Goal: Contribute content: Contribute content

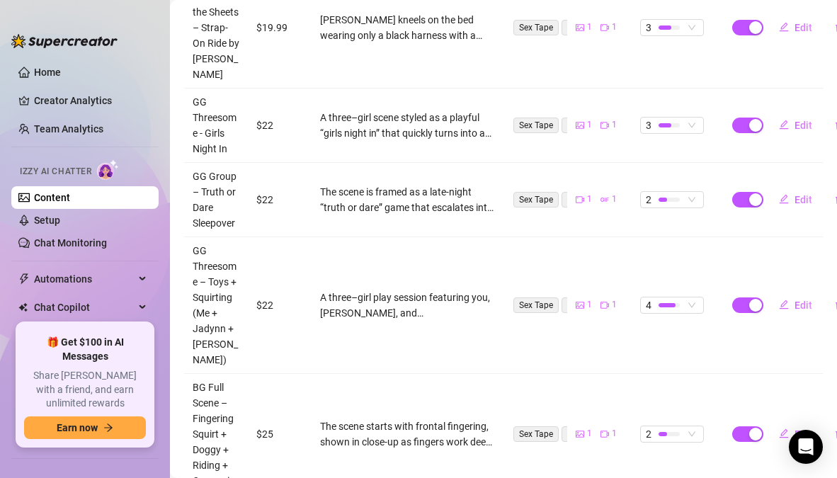
scroll to position [394, 0]
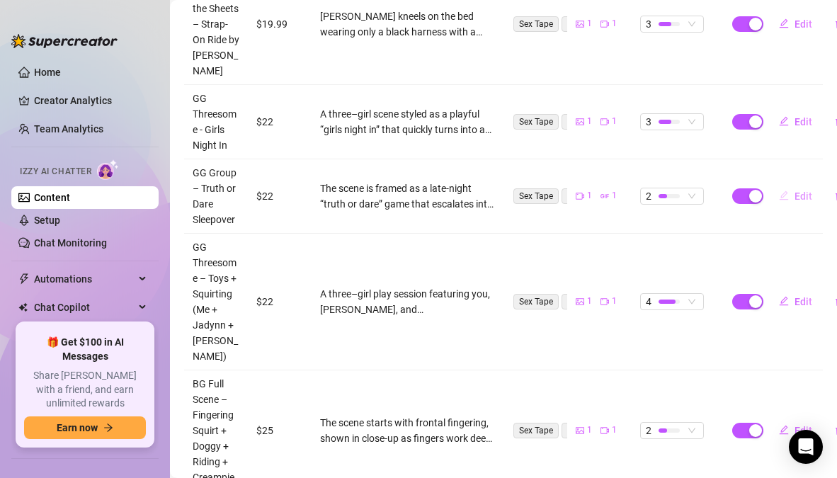
click at [796, 195] on span "Edit" at bounding box center [803, 195] width 18 height 11
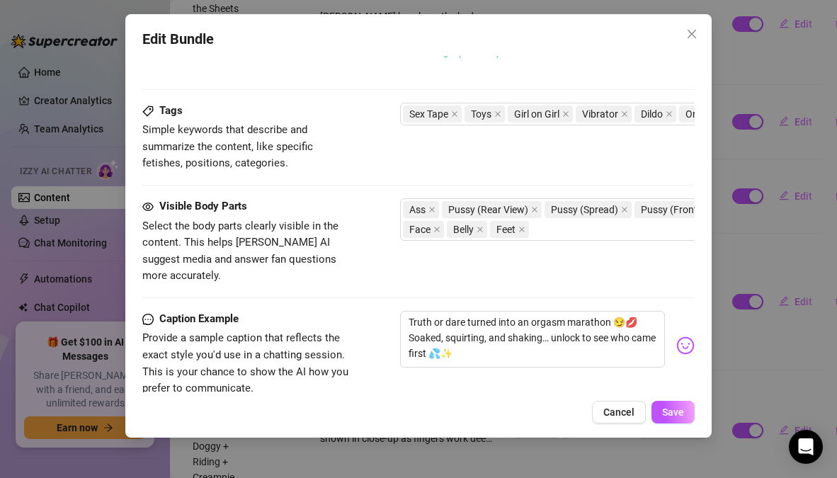
scroll to position [862, 0]
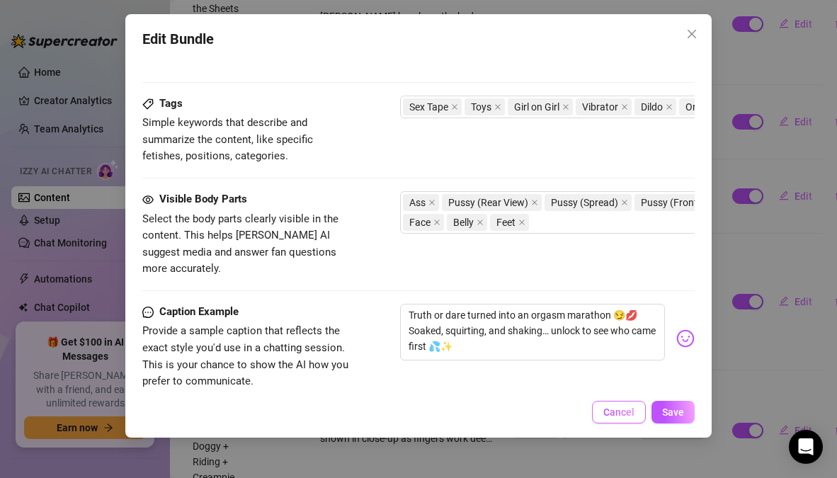
click at [634, 411] on span "Cancel" at bounding box center [618, 411] width 31 height 11
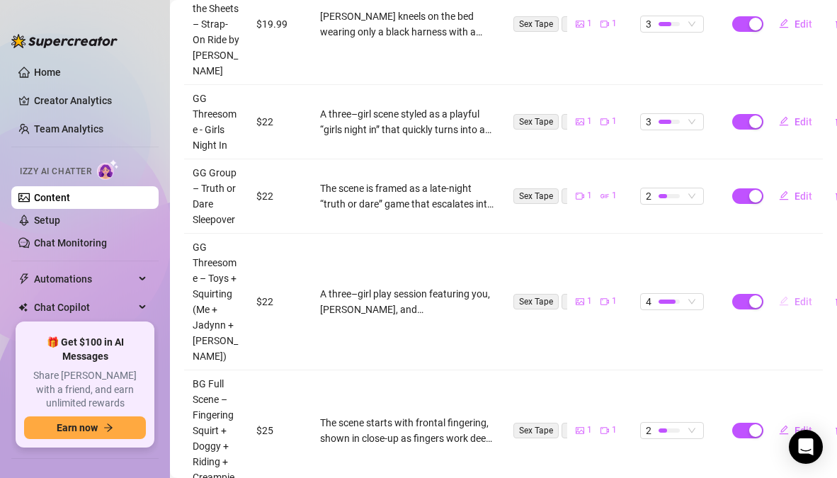
click at [800, 302] on span "Edit" at bounding box center [803, 301] width 18 height 11
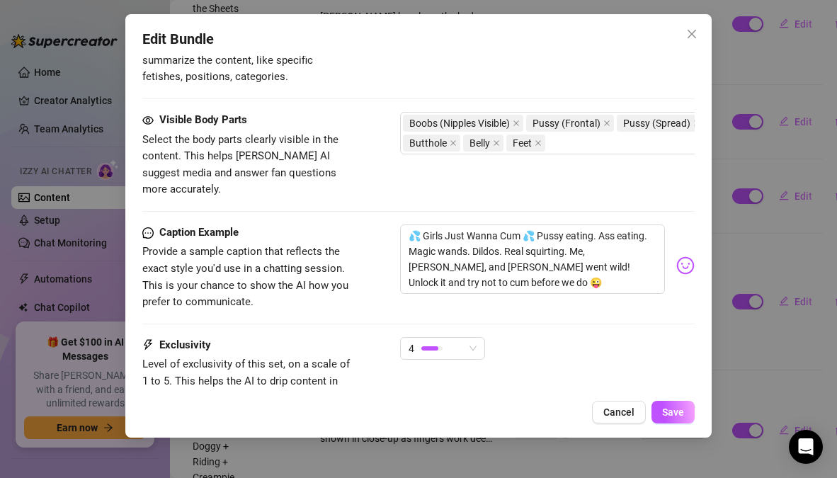
scroll to position [777, 0]
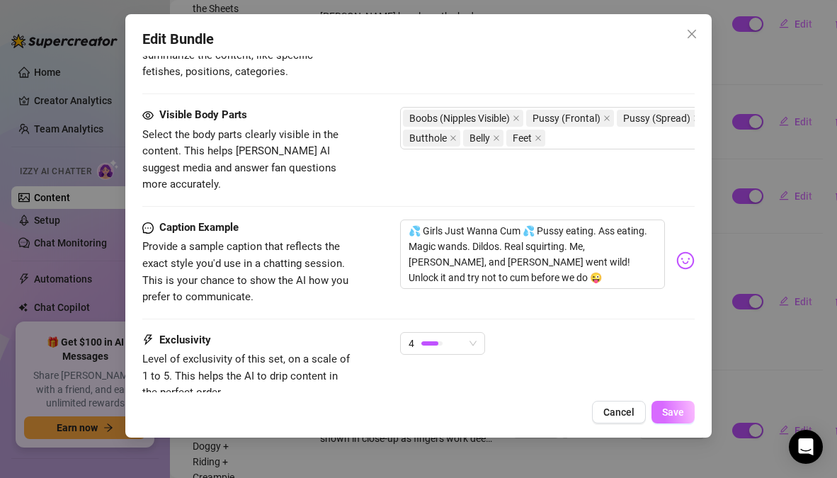
click at [668, 409] on span "Save" at bounding box center [673, 411] width 22 height 11
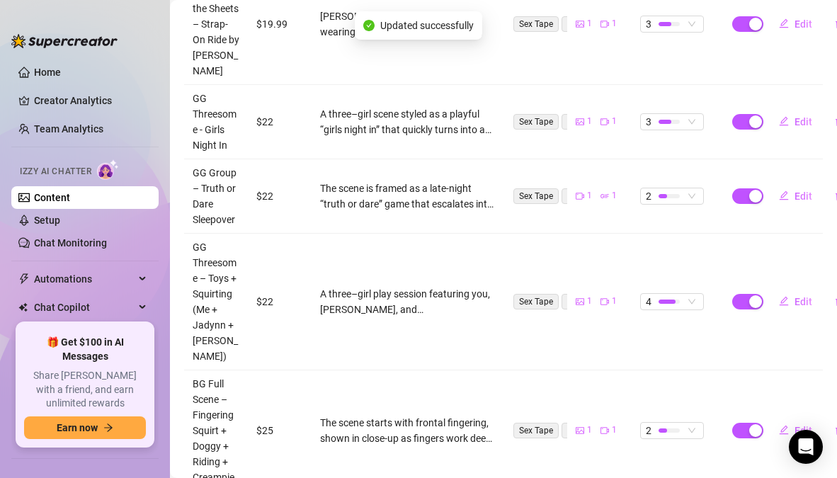
click at [726, 342] on td at bounding box center [741, 302] width 35 height 137
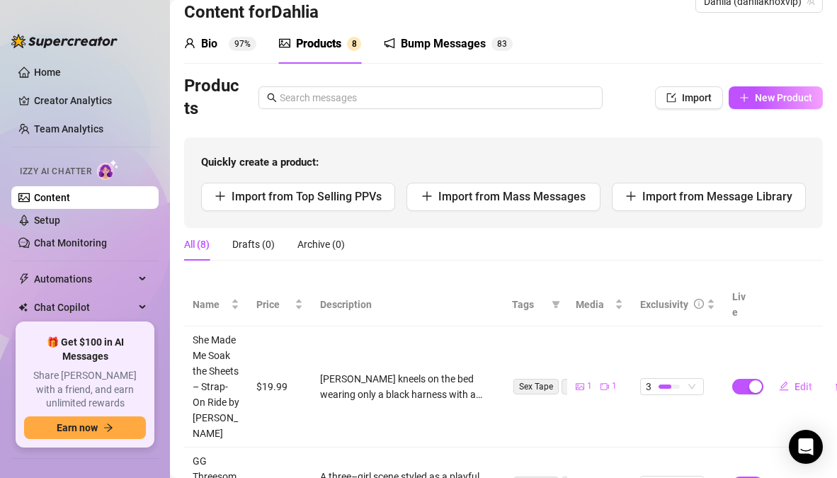
scroll to position [0, 0]
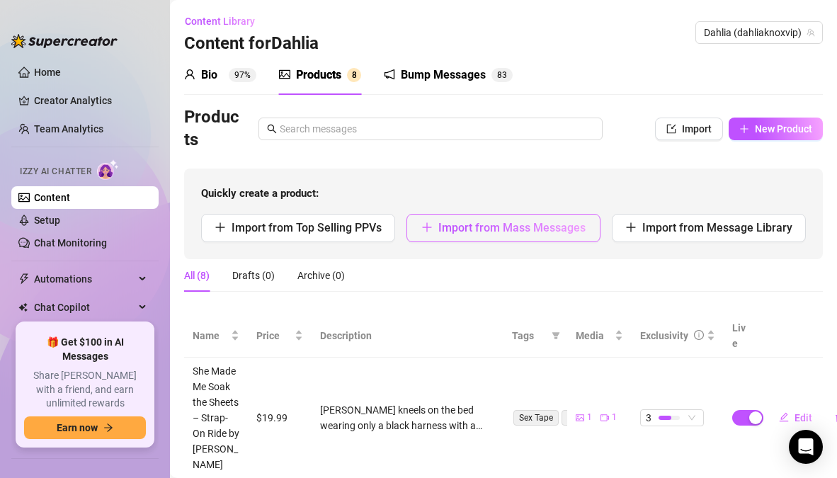
click at [504, 224] on span "Import from Mass Messages" at bounding box center [511, 227] width 147 height 13
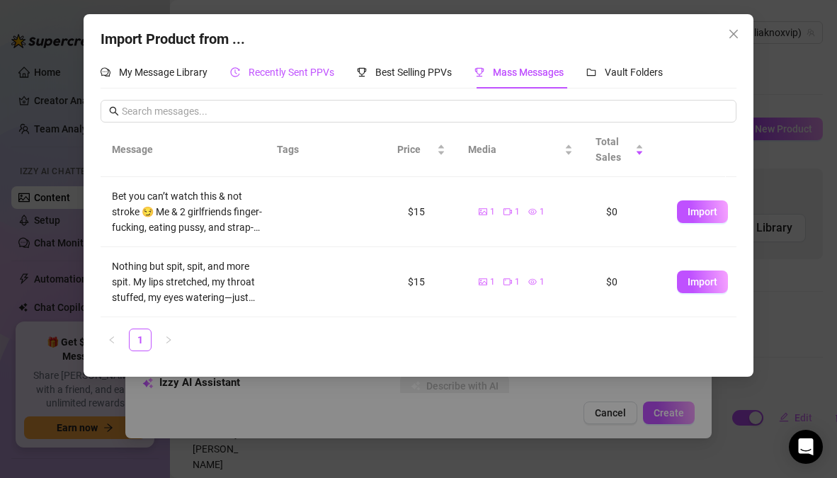
click at [273, 76] on span "Recently Sent PPVs" at bounding box center [291, 72] width 86 height 11
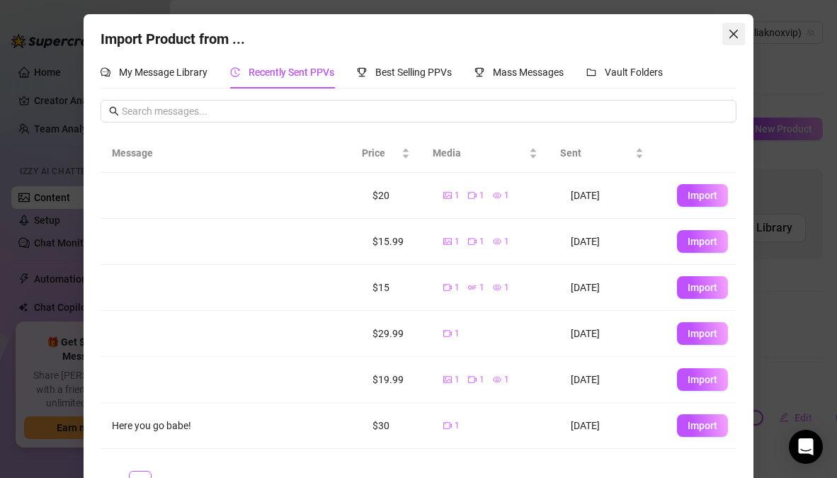
click at [728, 35] on icon "close" at bounding box center [733, 33] width 11 height 11
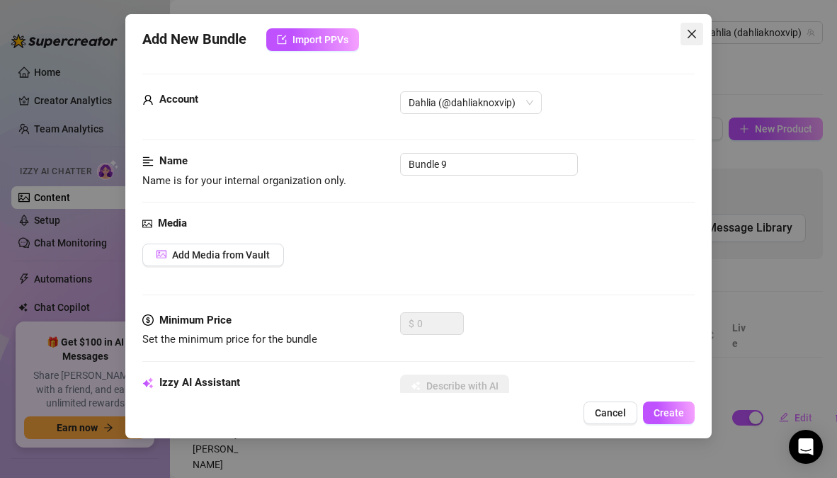
click at [693, 30] on icon "close" at bounding box center [691, 33] width 11 height 11
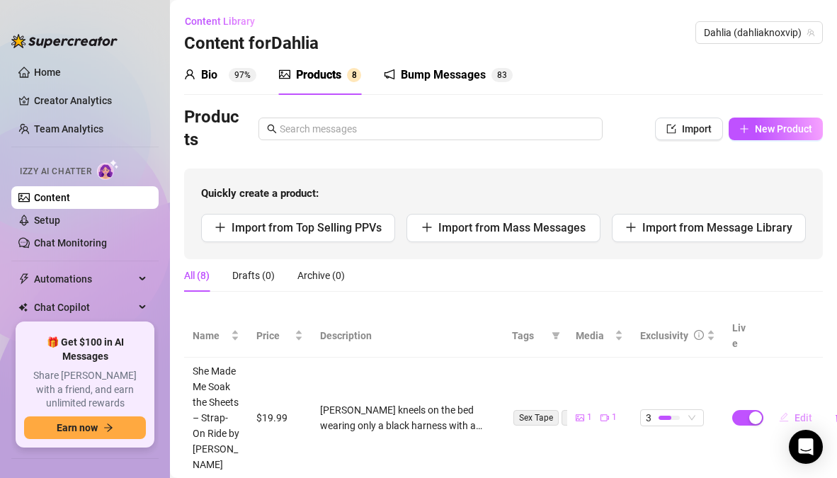
click at [794, 412] on span "Edit" at bounding box center [803, 417] width 18 height 11
type textarea "[PERSON_NAME] started with soft kisses… her lips down my neck, her hands in my …"
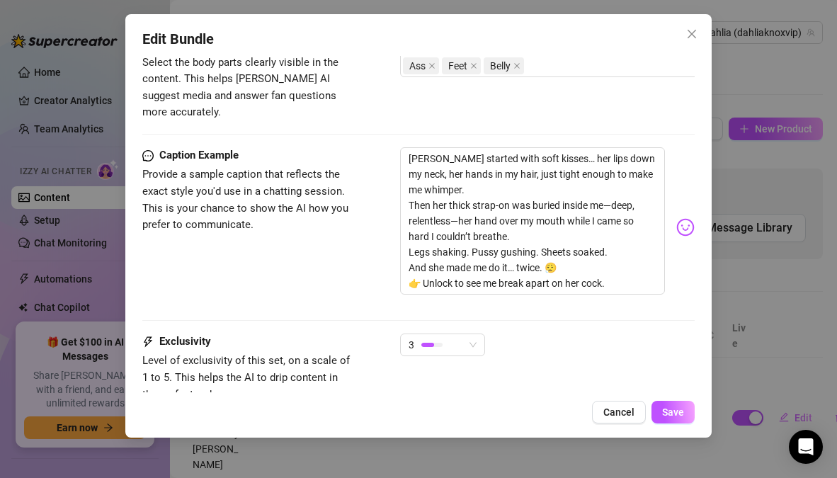
scroll to position [893, 0]
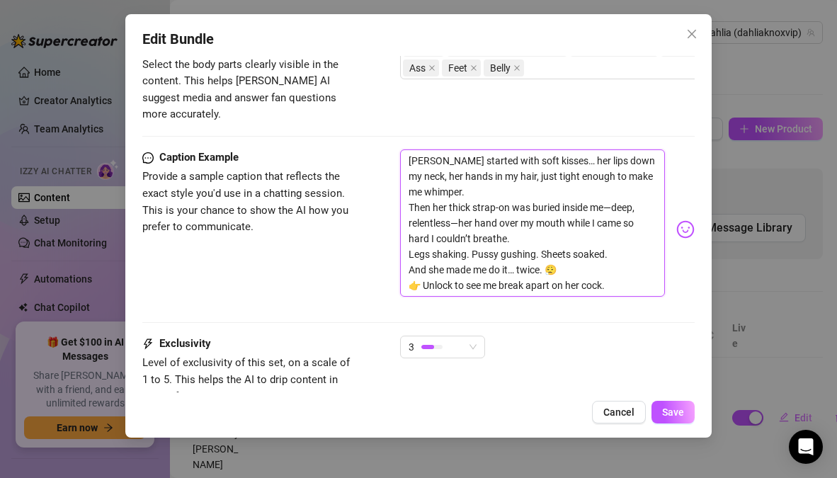
drag, startPoint x: 610, startPoint y: 267, endPoint x: 396, endPoint y: 130, distance: 253.1
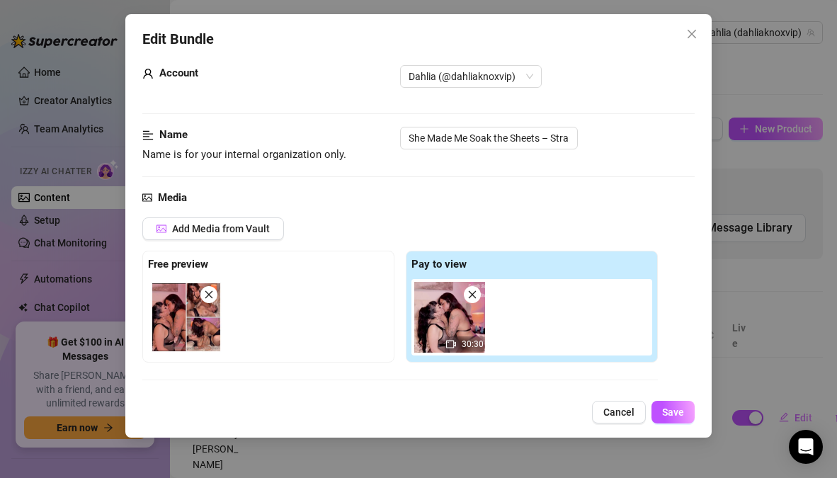
scroll to position [8, 0]
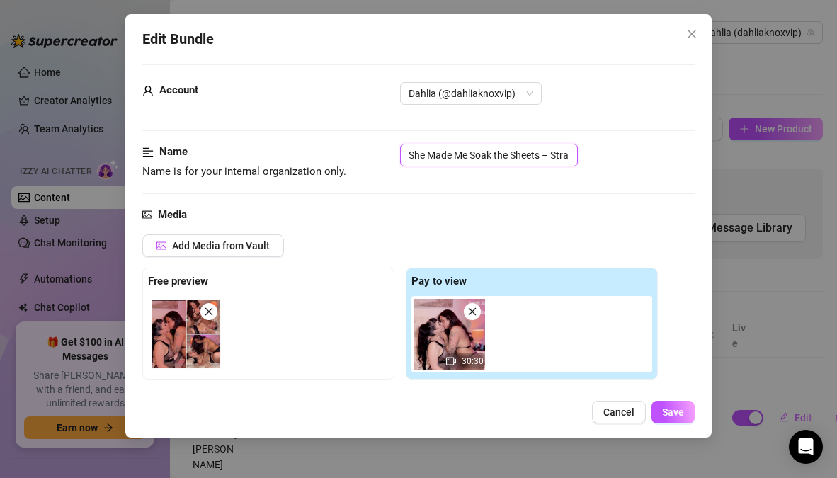
click at [565, 157] on input "She Made Me Soak the Sheets – Strap-On Ride by [PERSON_NAME]" at bounding box center [489, 155] width 178 height 23
paste input "GG Strap-On – [PERSON_NAME] (Multiple Orgasms + Squirt)"
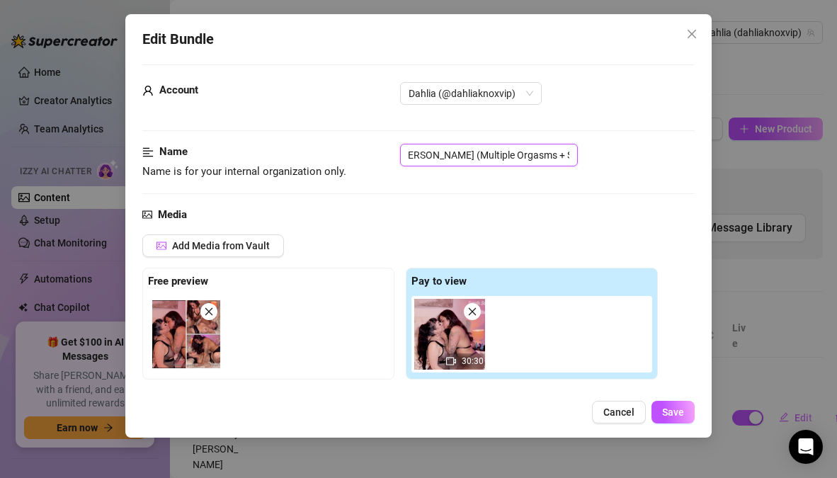
type input "GG Strap-On – [PERSON_NAME] (Multiple Orgasms + Squirt)"
click at [581, 177] on div "Name Name is for your internal organization only. GG Strap-On – [PERSON_NAME] (…" at bounding box center [417, 162] width 551 height 36
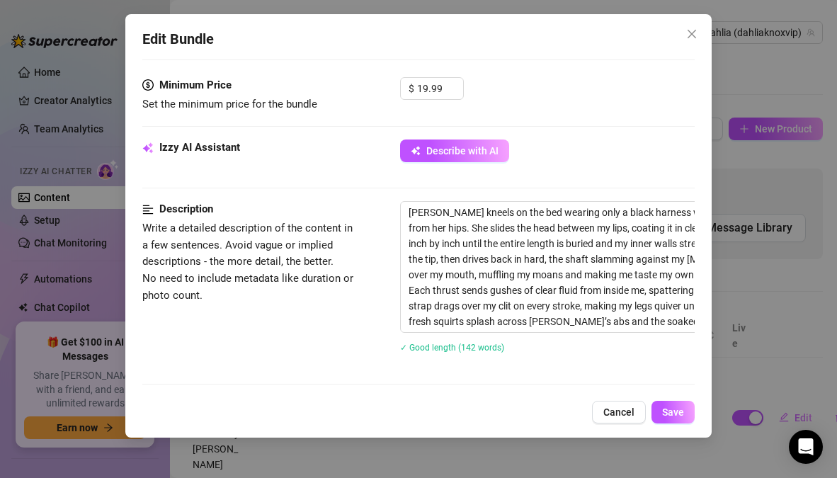
scroll to position [433, 0]
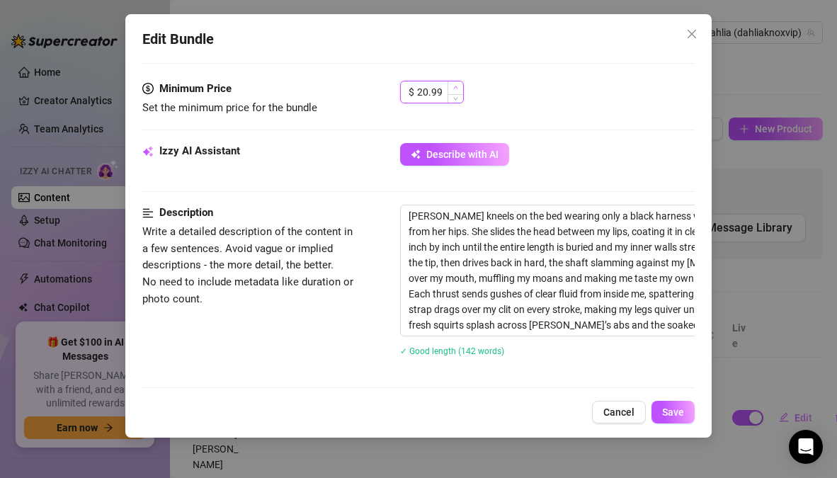
click at [456, 86] on icon "up" at bounding box center [455, 87] width 5 height 5
click at [439, 91] on input "22.99" at bounding box center [440, 91] width 46 height 21
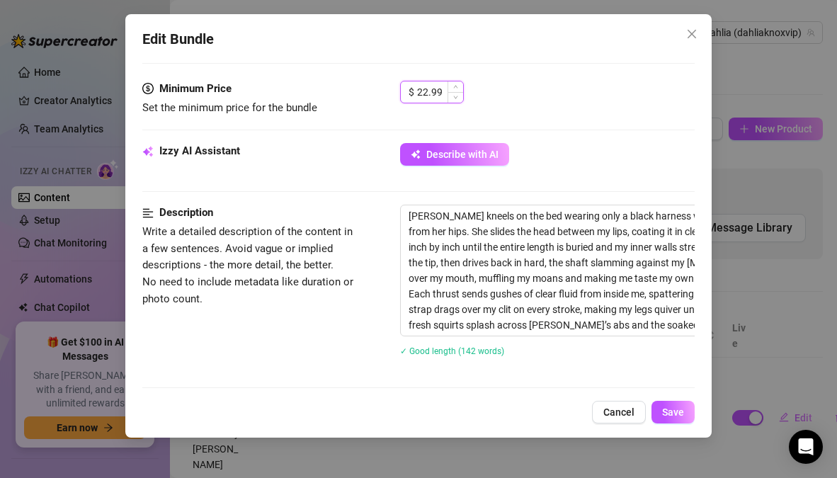
click at [439, 91] on input "22.99" at bounding box center [440, 91] width 46 height 21
type input "22"
click at [520, 103] on div "$ 22" at bounding box center [547, 98] width 294 height 35
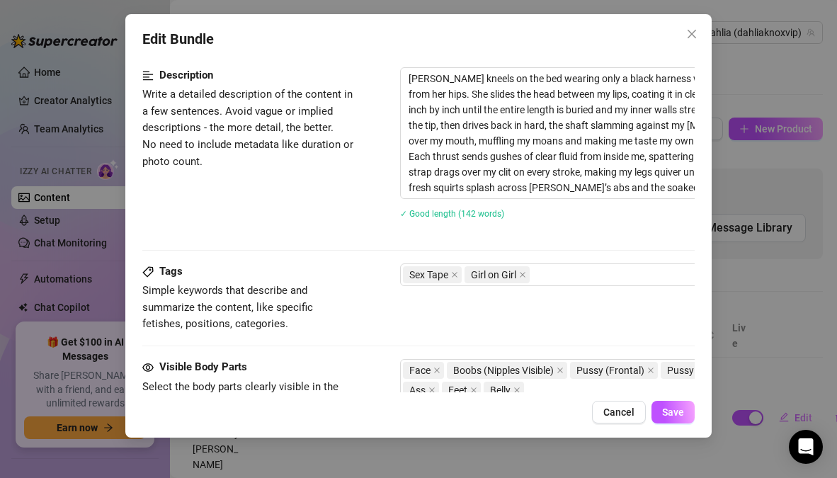
scroll to position [513, 0]
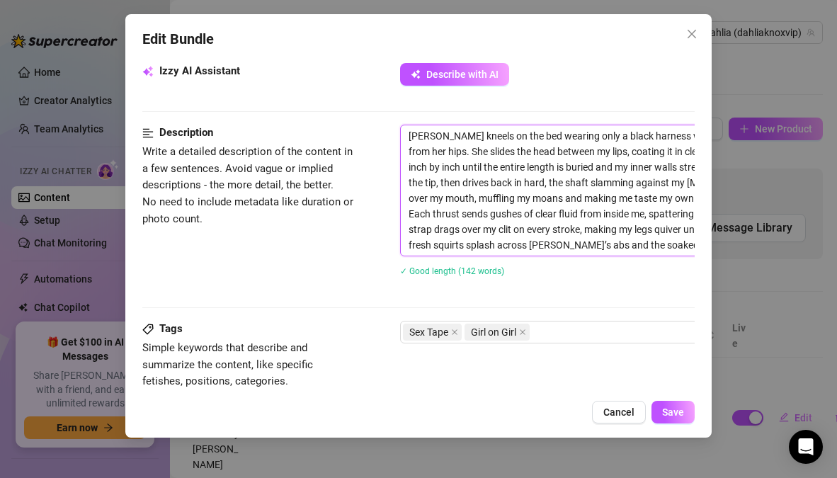
drag, startPoint x: 409, startPoint y: 139, endPoint x: 610, endPoint y: 290, distance: 250.8
click at [610, 290] on div "[PERSON_NAME] kneels on the bed wearing only a black harness with a thick, curv…" at bounding box center [648, 210] width 496 height 170
type textarea "Describe the content (media) in a few sentences"
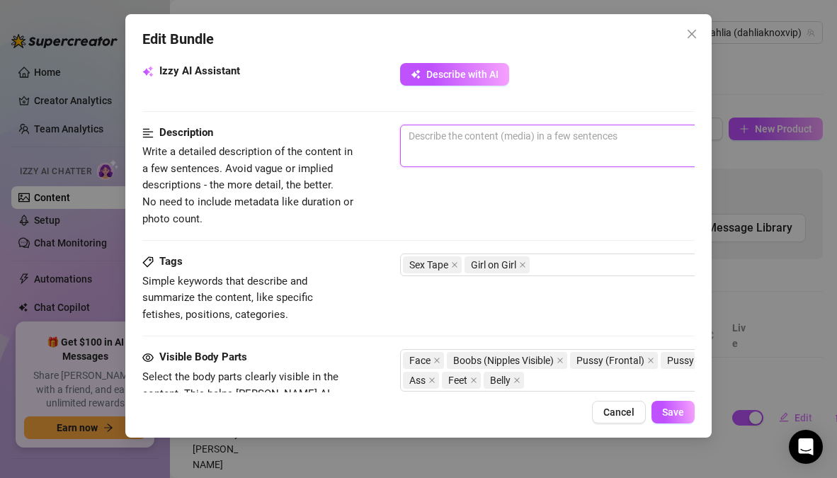
paste textarea "The scene opens with [PERSON_NAME] kissing softly down the neck, fingers tangle…"
type textarea "The scene opens with [PERSON_NAME] kissing softly down the neck, fingers tangle…"
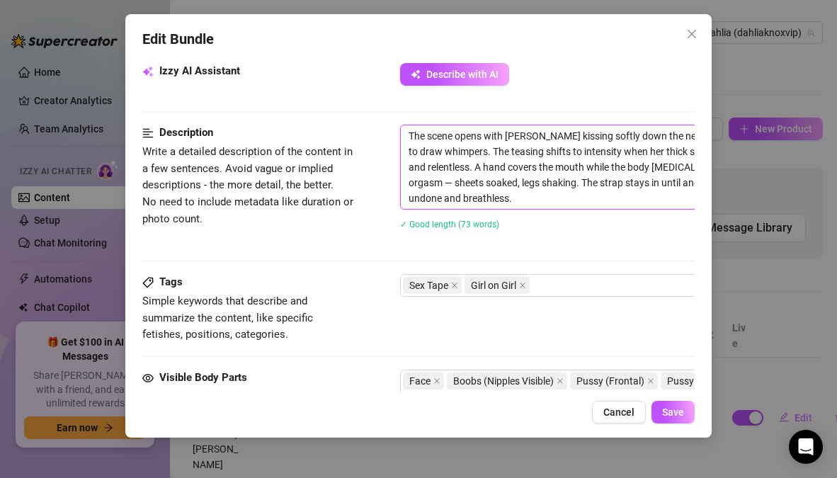
scroll to position [0, 0]
type textarea "The scene opens with [PERSON_NAME] kissing softly down the neck, fingers tangle…"
click at [566, 237] on div "The scene opens with [PERSON_NAME] kissing softly down the neck, fingers tangle…" at bounding box center [648, 186] width 496 height 123
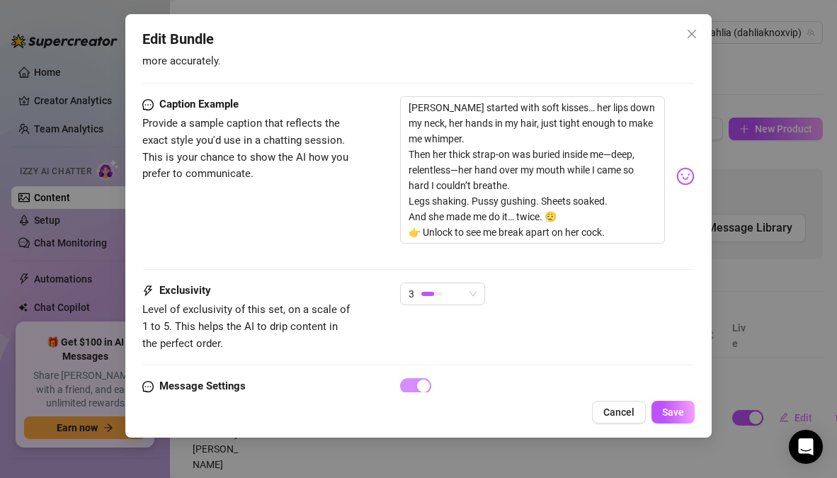
scroll to position [898, 0]
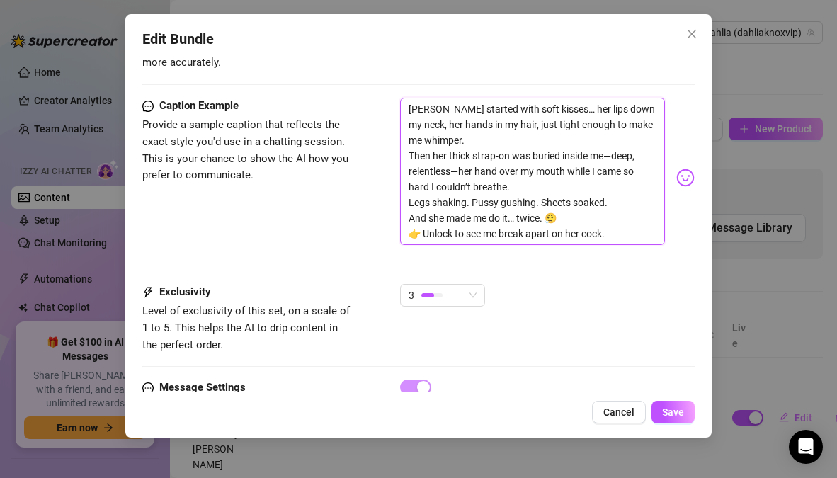
drag, startPoint x: 408, startPoint y: 90, endPoint x: 651, endPoint y: 253, distance: 291.8
click at [651, 253] on div "Caption Example Provide a sample caption that reflects the exact style you'd us…" at bounding box center [417, 191] width 551 height 186
paste textarea "’s strap buried deep, her hand over my mouth while I squirted all over the shee…"
type textarea "[PERSON_NAME]’s strap buried deep, her hand over my mouth while I squirted all …"
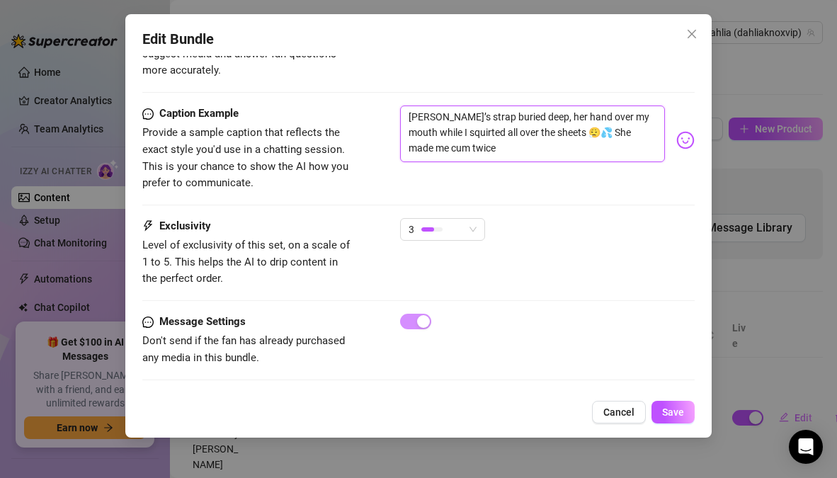
scroll to position [884, 0]
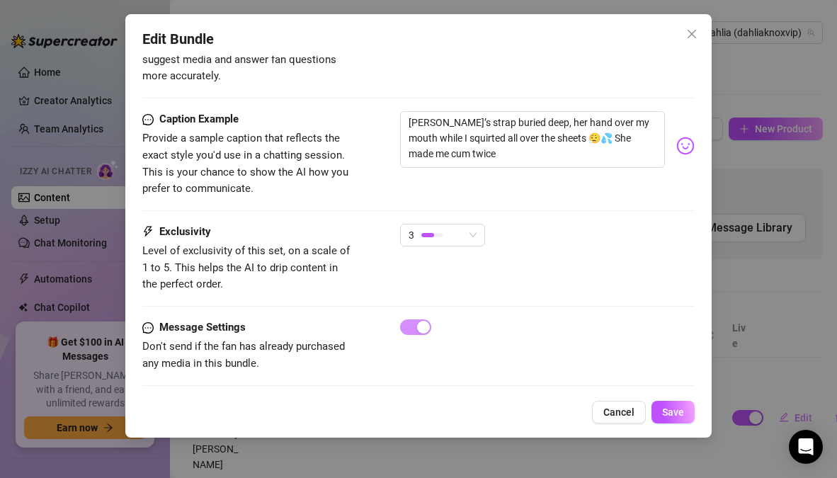
click at [583, 178] on div "Caption Example Provide a sample caption that reflects the exact style you'd us…" at bounding box center [417, 154] width 551 height 86
click at [502, 137] on textarea "[PERSON_NAME]’s strap buried deep, her hand over my mouth while I squirted all …" at bounding box center [532, 139] width 264 height 57
type textarea "[PERSON_NAME]’s strap buried deep, her hand over my mouth while I squirted all …"
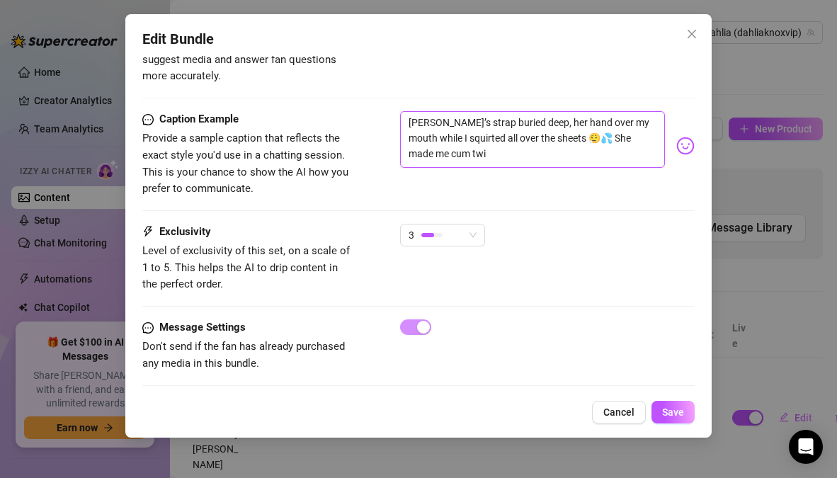
type textarea "[PERSON_NAME]’s strap buried deep, her hand over my mouth while I squirted all …"
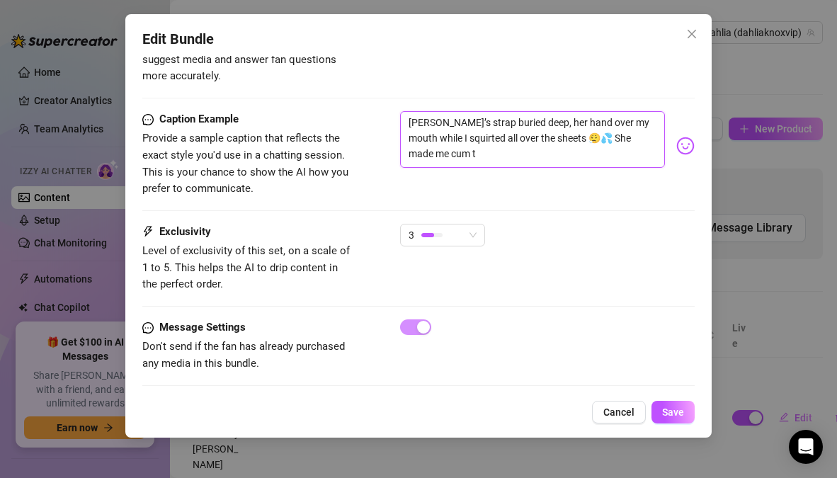
type textarea "[PERSON_NAME]’s strap buried deep, her hand over my mouth while I squirted all …"
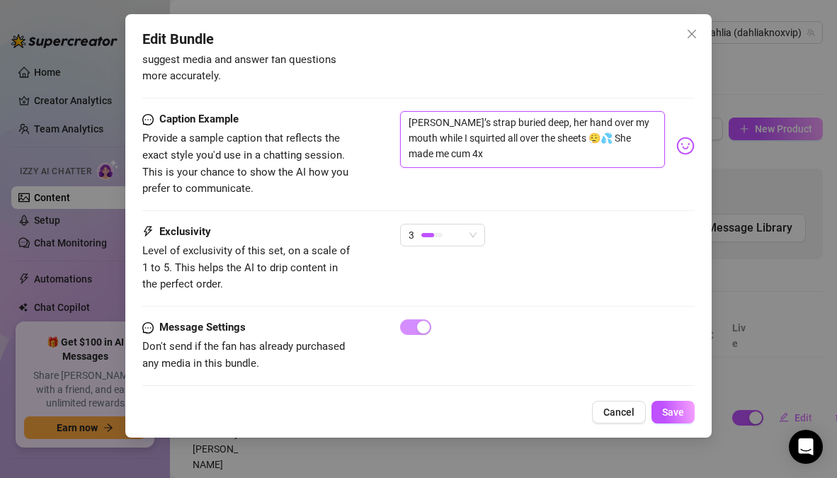
type textarea "[PERSON_NAME]’s strap buried deep, her hand over my mouth while I squirted all …"
click at [555, 174] on div "Caption Example Provide a sample caption that reflects the exact style you'd us…" at bounding box center [417, 154] width 551 height 86
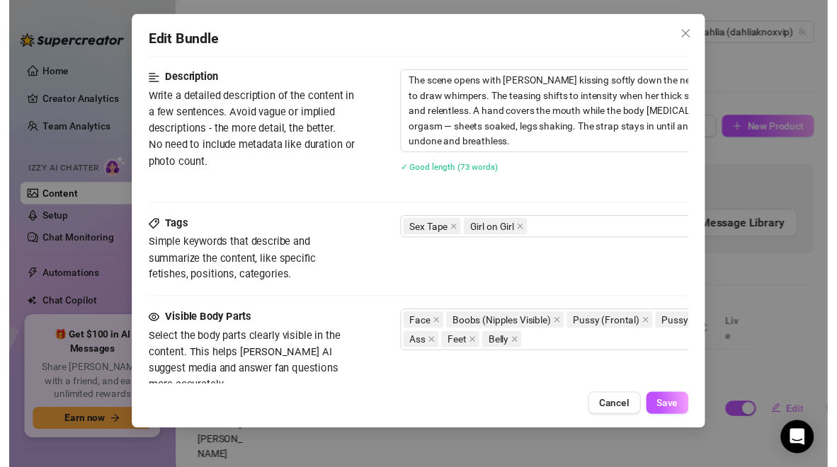
scroll to position [569, 0]
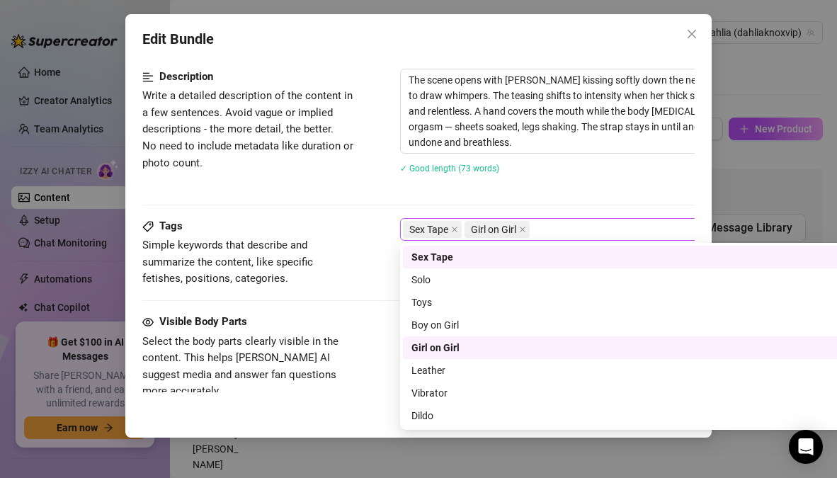
click at [579, 230] on div "Sex Tape Girl on Girl" at bounding box center [640, 229] width 475 height 20
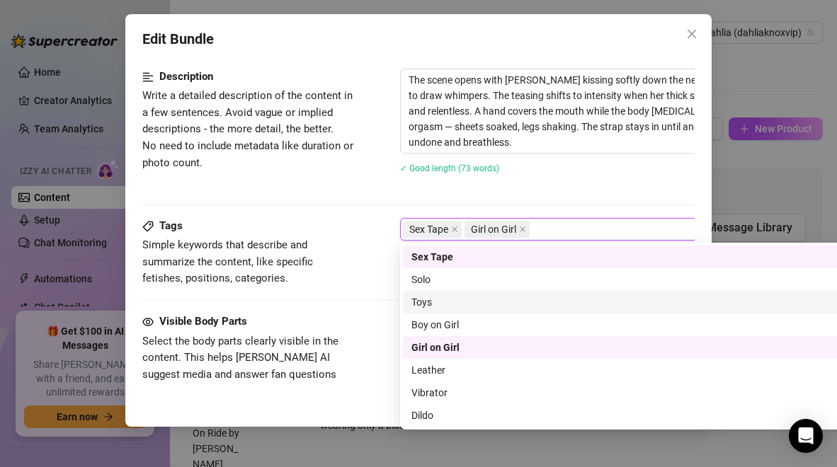
click at [440, 302] on div "Toys" at bounding box center [647, 303] width 473 height 16
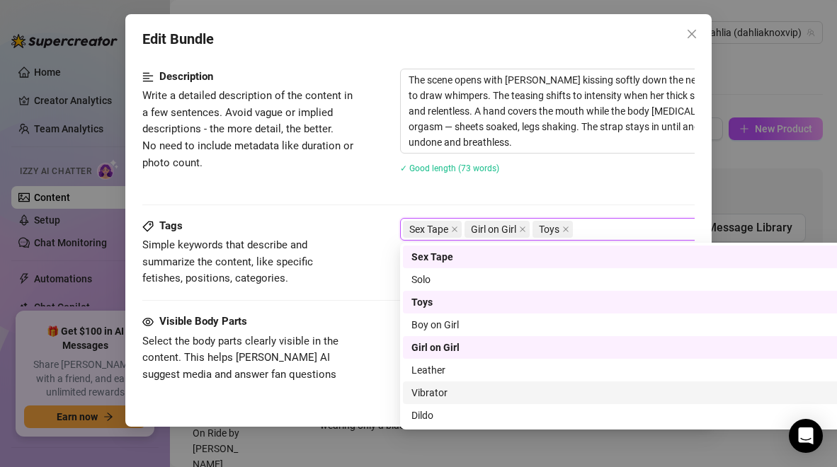
click at [430, 396] on div "Vibrator" at bounding box center [647, 393] width 473 height 16
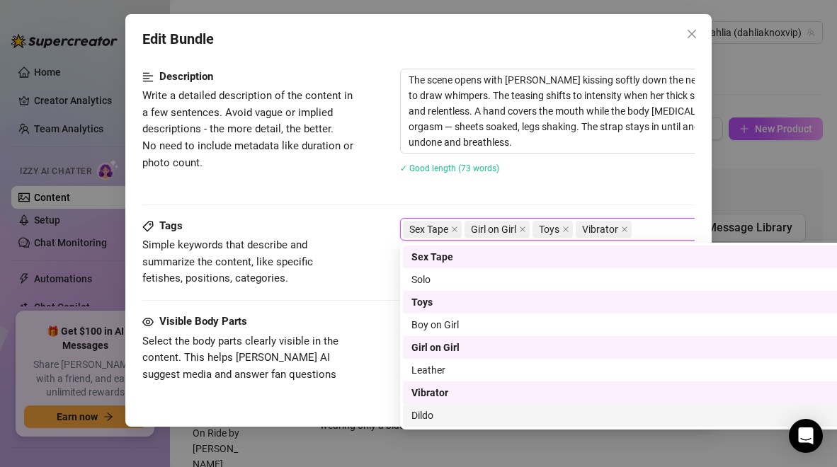
click at [426, 416] on div "Dildo" at bounding box center [647, 416] width 473 height 16
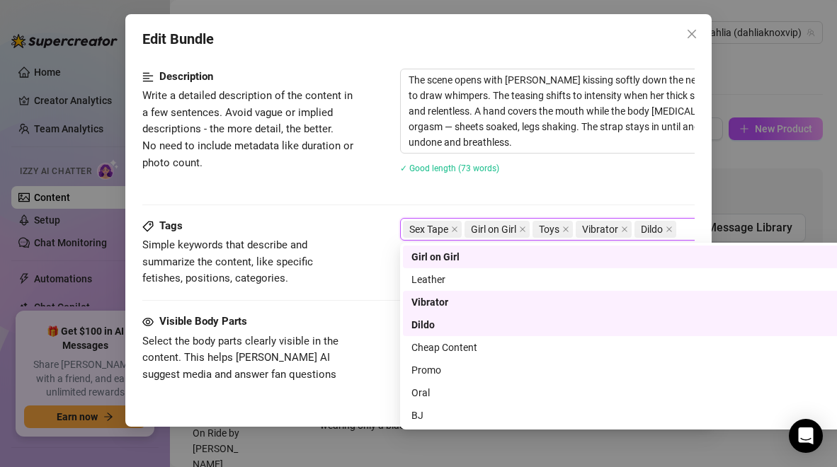
scroll to position [113, 0]
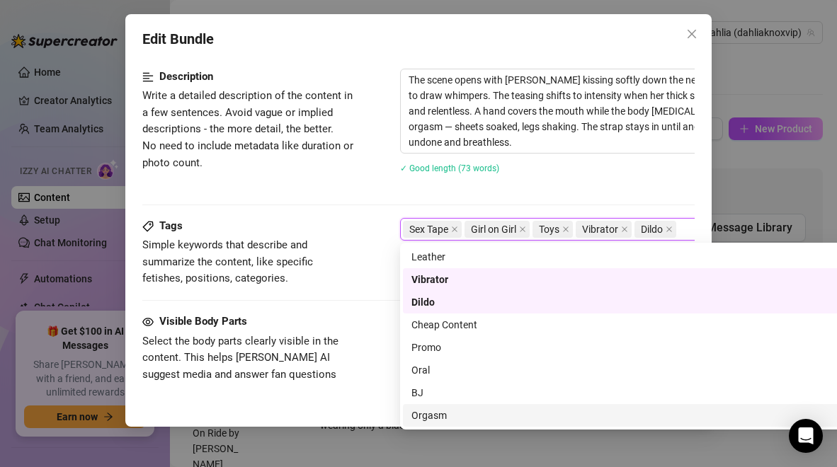
click at [459, 420] on div "Orgasm" at bounding box center [647, 416] width 473 height 16
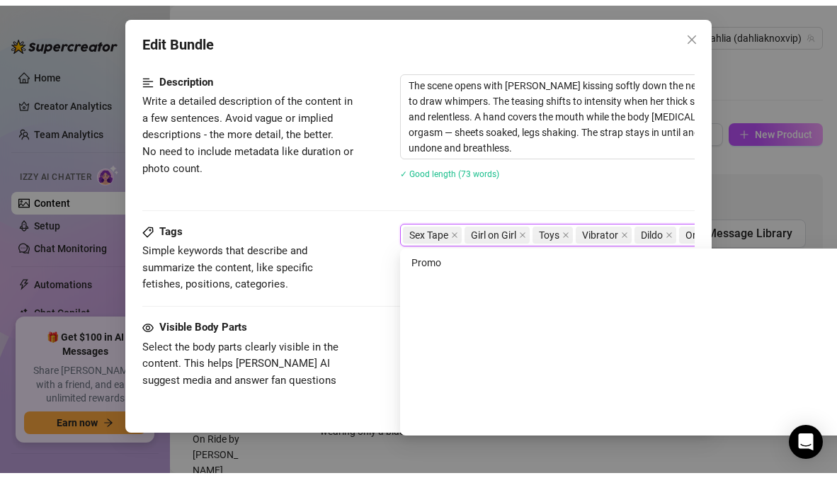
scroll to position [0, 0]
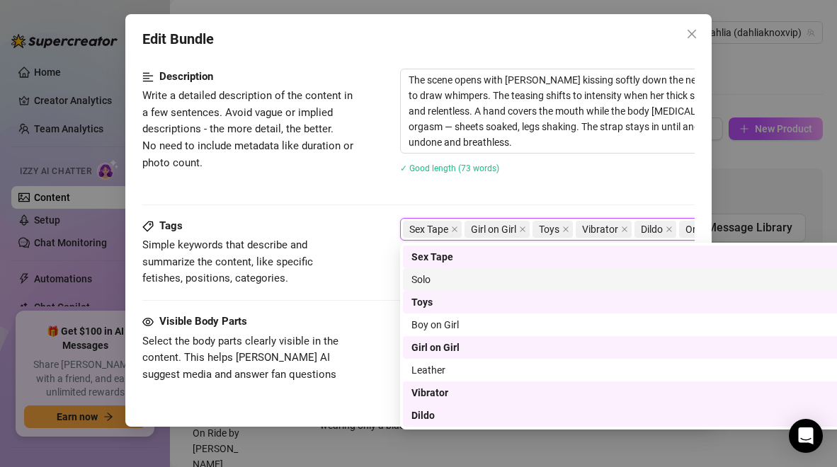
click at [540, 193] on div "Description Write a detailed description of the content in a few sentences. Avo…" at bounding box center [417, 143] width 551 height 149
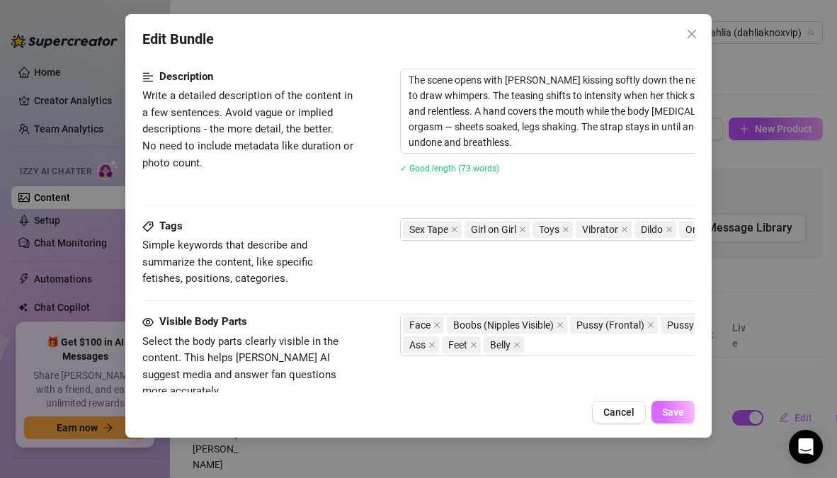
click at [667, 416] on span "Save" at bounding box center [673, 411] width 22 height 11
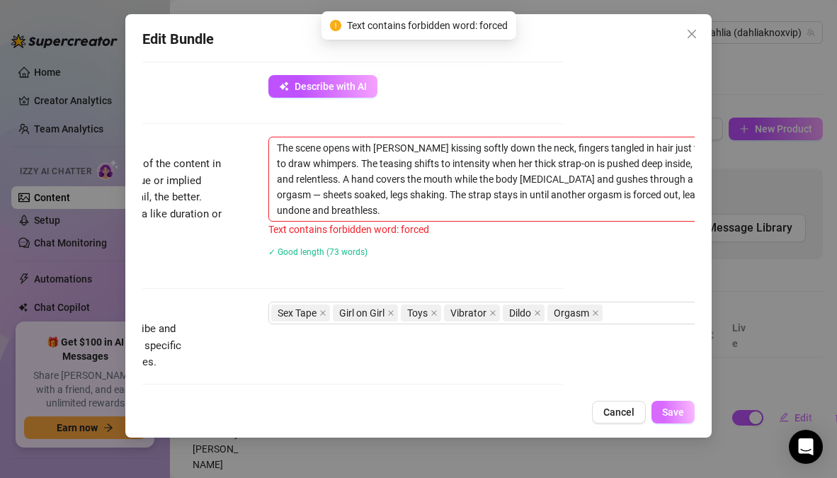
scroll to position [461, 211]
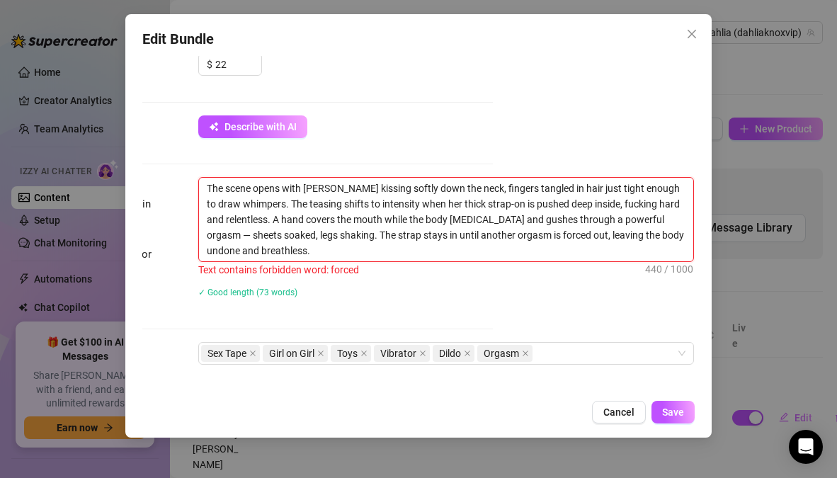
drag, startPoint x: 539, startPoint y: 236, endPoint x: 501, endPoint y: 237, distance: 38.2
click at [501, 237] on textarea "The scene opens with [PERSON_NAME] kissing softly down the neck, fingers tangle…" at bounding box center [446, 220] width 494 height 84
type textarea "The scene opens with [PERSON_NAME] kissing softly down the neck, fingers tangle…"
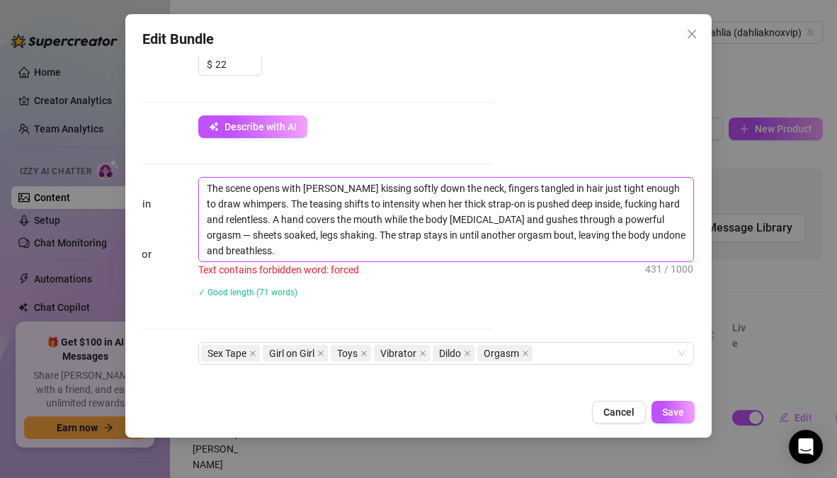
type textarea "The scene opens with [PERSON_NAME] kissing softly down the neck, fingers tangle…"
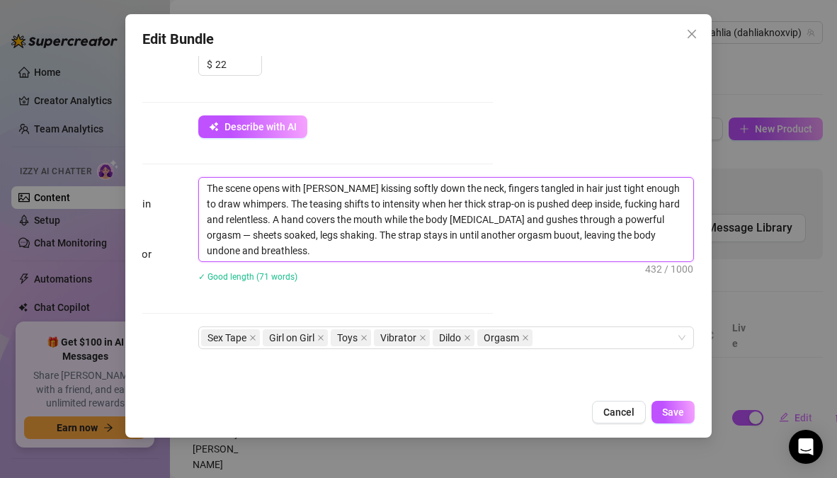
type textarea "The scene opens with [PERSON_NAME] kissing softly down the neck, fingers tangle…"
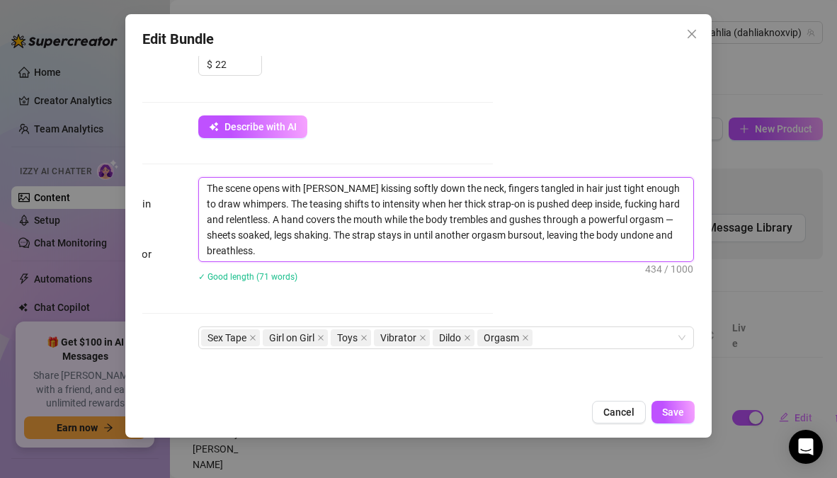
type textarea "The scene opens with [PERSON_NAME] kissing softly down the neck, fingers tangle…"
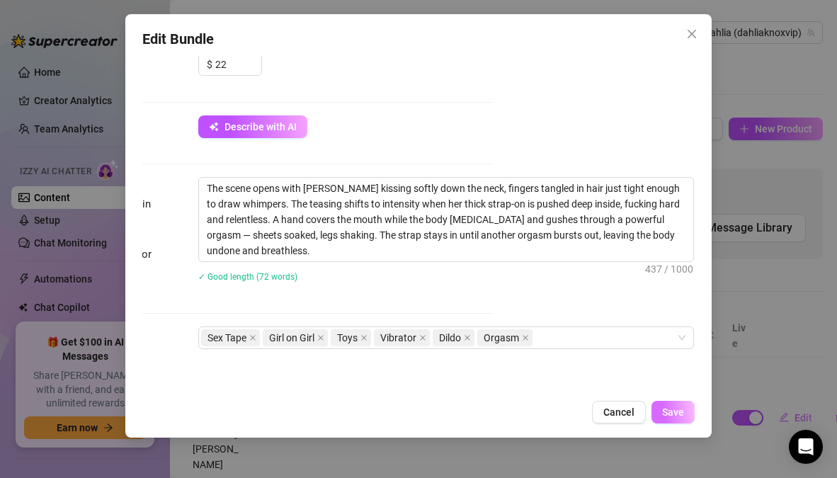
click at [675, 416] on span "Save" at bounding box center [673, 411] width 22 height 11
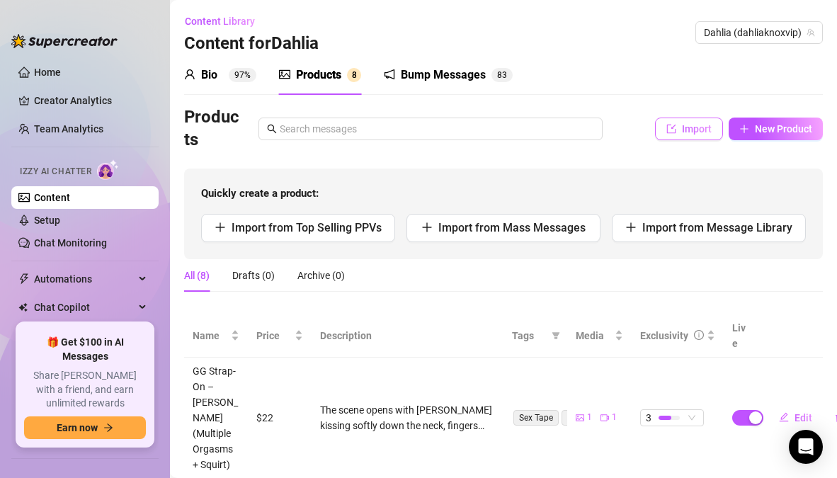
click at [683, 132] on span "Import" at bounding box center [697, 128] width 30 height 11
type textarea "Type your message here..."
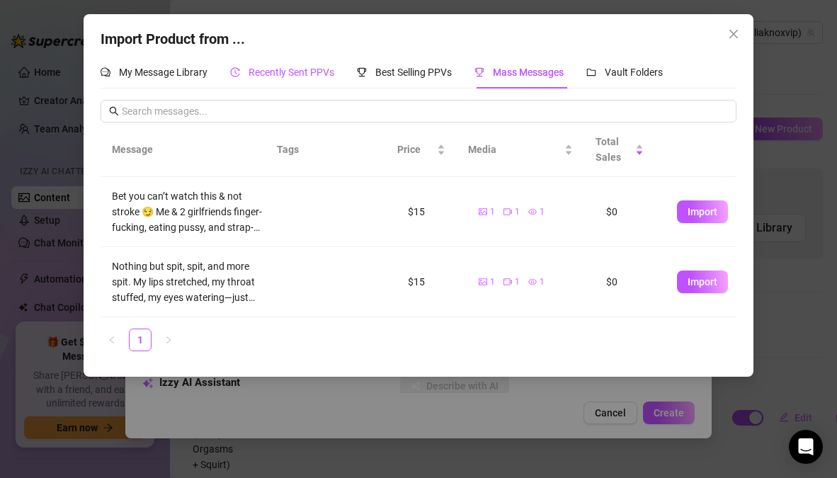
click at [307, 76] on span "Recently Sent PPVs" at bounding box center [291, 72] width 86 height 11
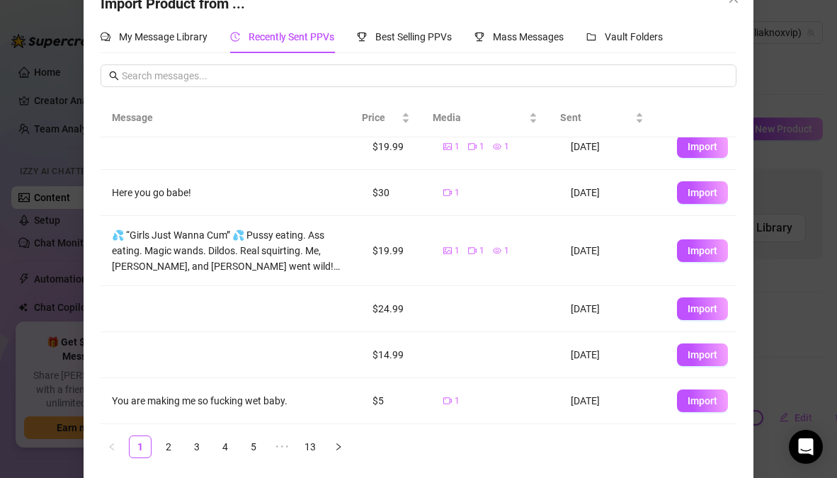
scroll to position [41, 0]
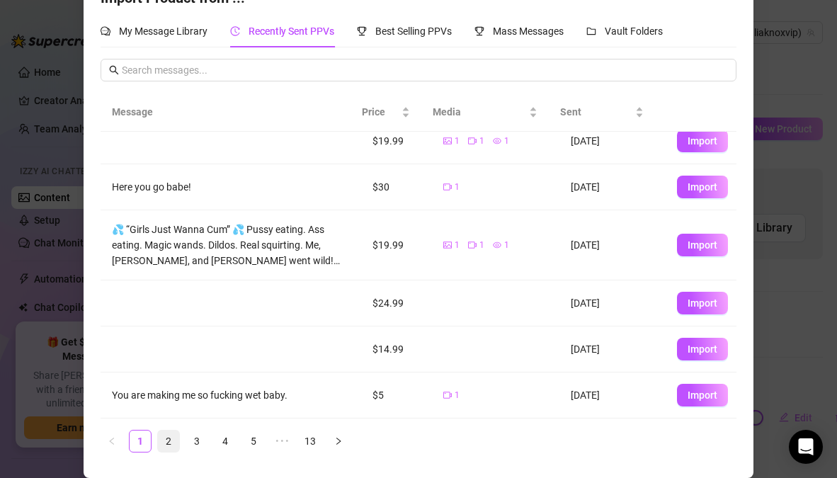
click at [166, 440] on link "2" at bounding box center [168, 440] width 21 height 21
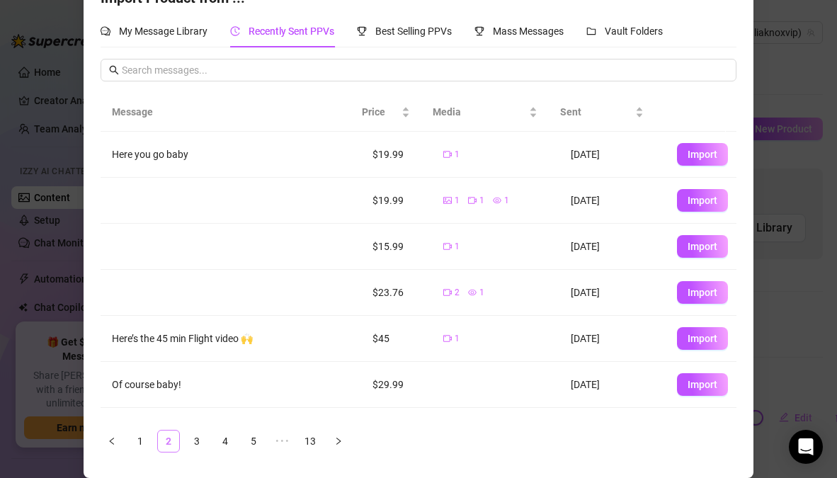
scroll to position [0, 0]
click at [188, 436] on link "3" at bounding box center [196, 440] width 21 height 21
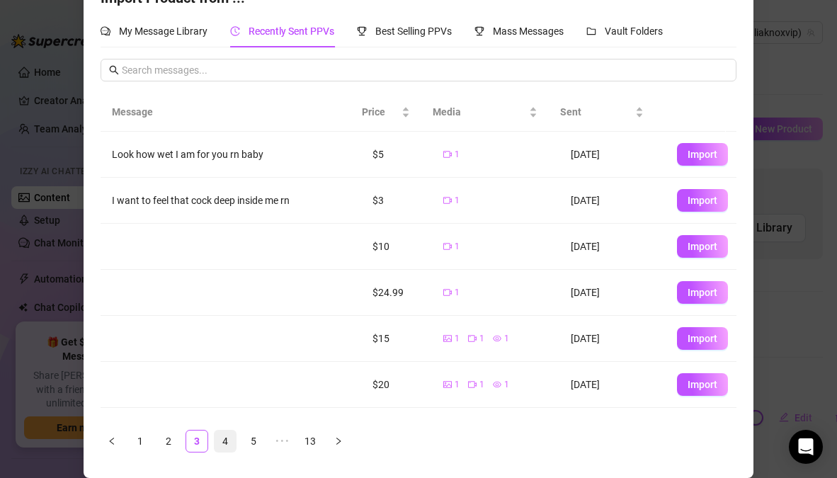
click at [218, 445] on link "4" at bounding box center [225, 440] width 21 height 21
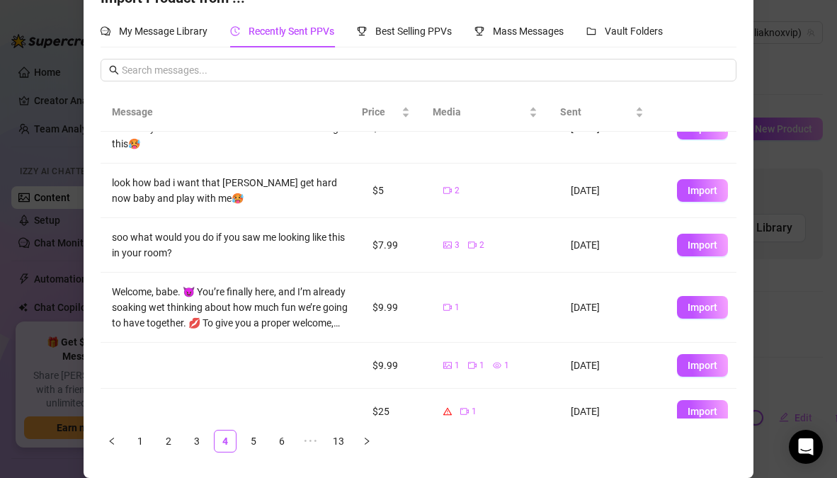
scroll to position [232, 0]
click at [244, 438] on link "5" at bounding box center [253, 440] width 21 height 21
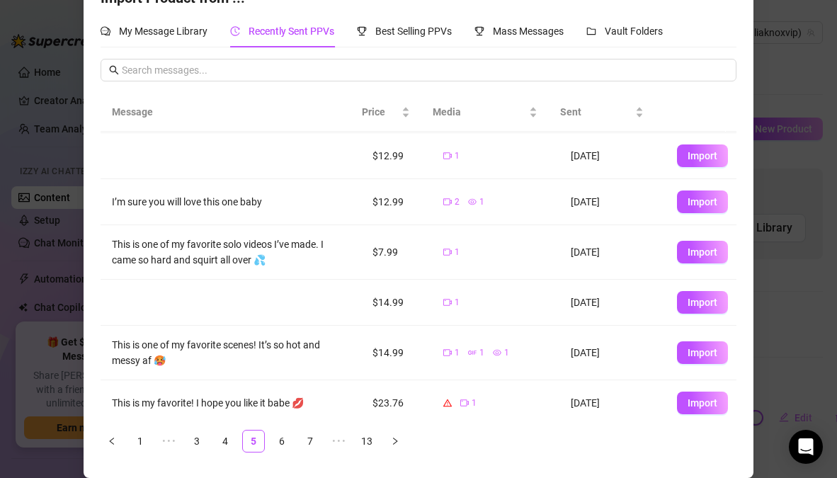
scroll to position [223, 0]
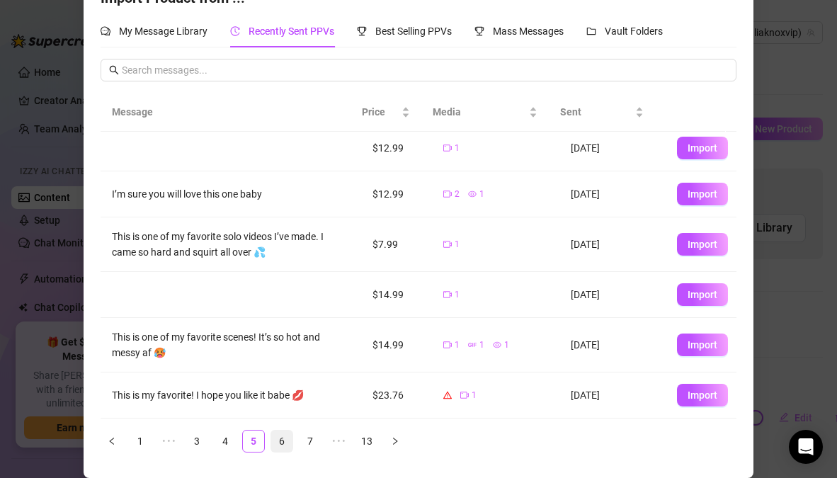
click at [277, 440] on link "6" at bounding box center [281, 440] width 21 height 21
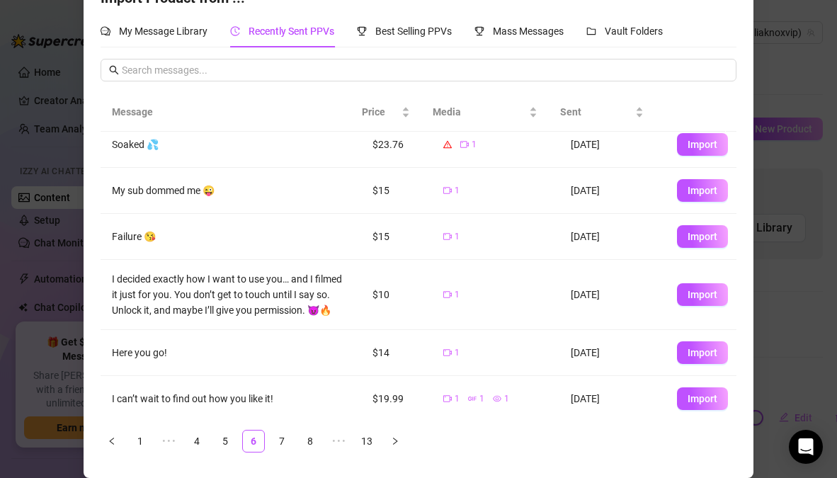
scroll to position [222, 0]
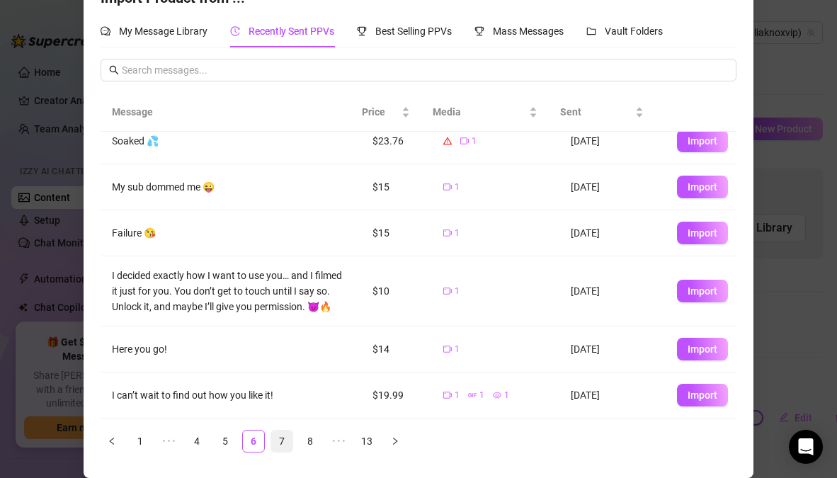
click at [275, 442] on link "7" at bounding box center [281, 440] width 21 height 21
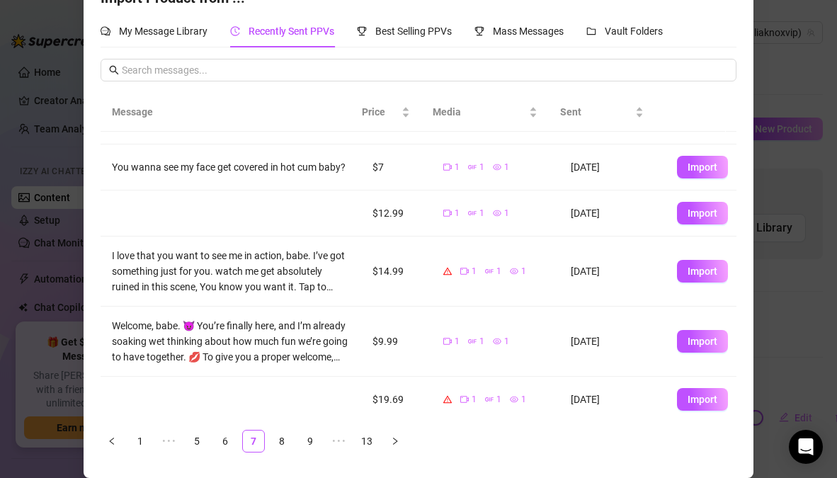
scroll to position [263, 0]
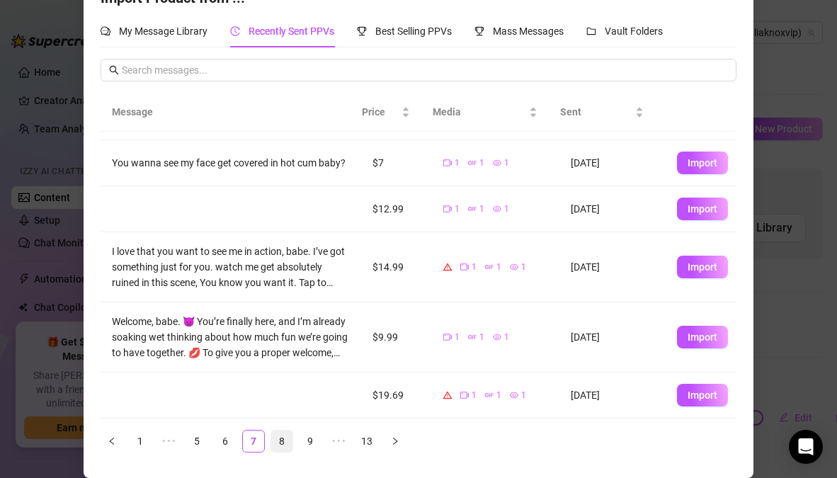
click at [278, 445] on link "8" at bounding box center [281, 440] width 21 height 21
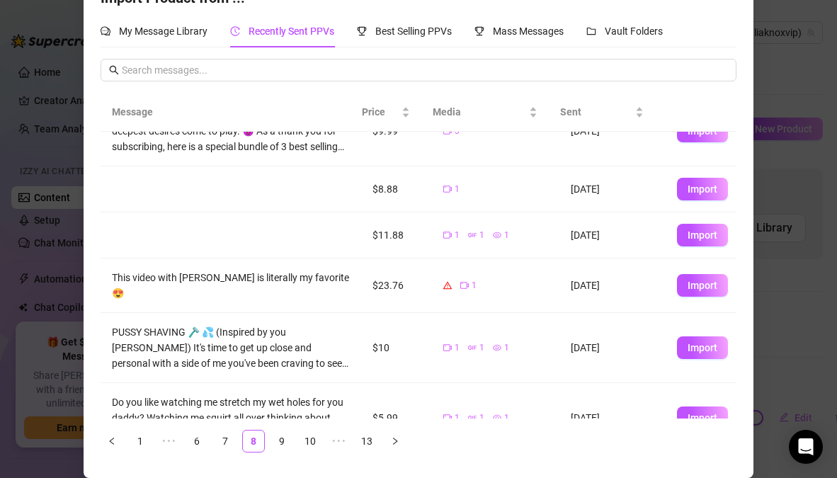
scroll to position [278, 0]
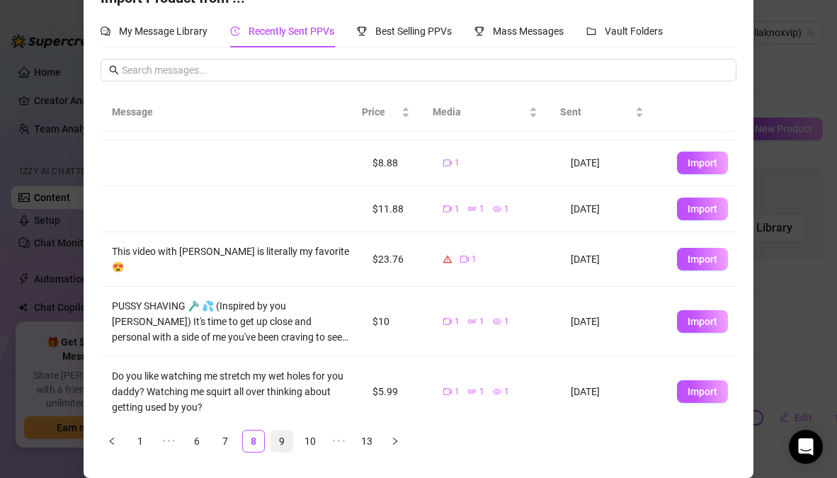
click at [275, 444] on link "9" at bounding box center [281, 440] width 21 height 21
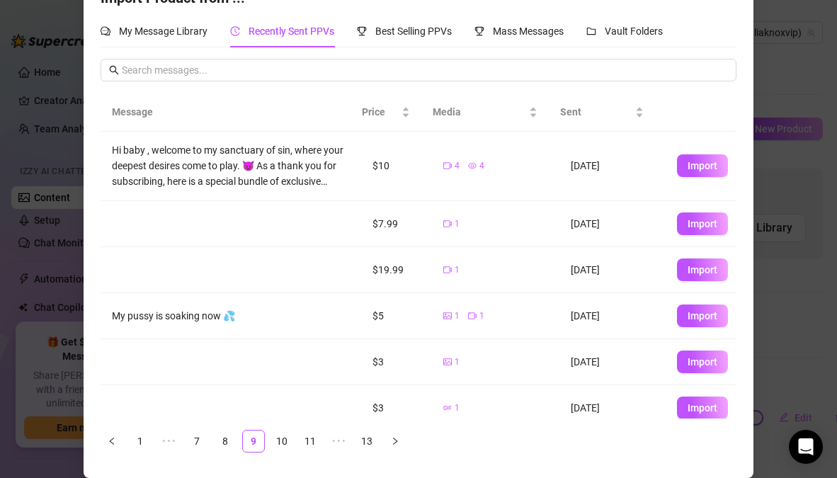
scroll to position [198, 0]
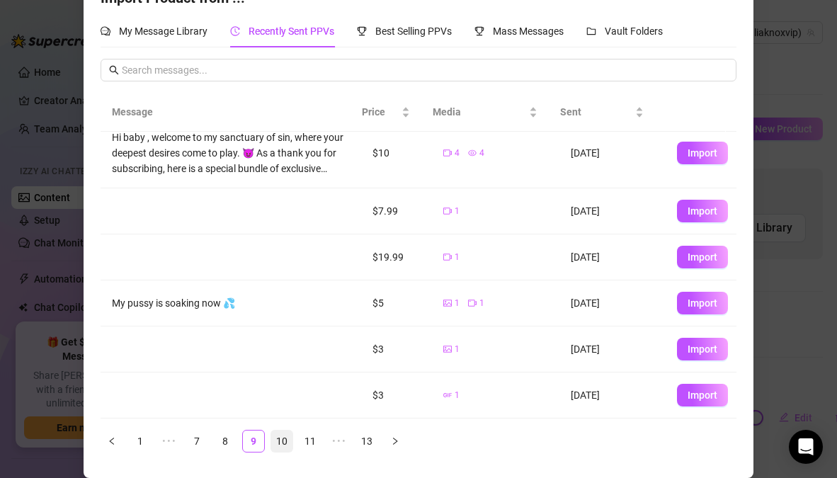
click at [271, 441] on link "10" at bounding box center [281, 440] width 21 height 21
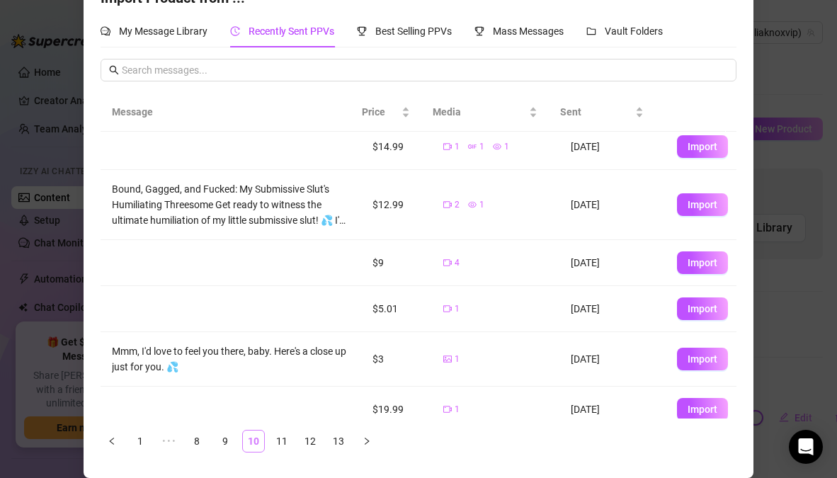
scroll to position [0, 0]
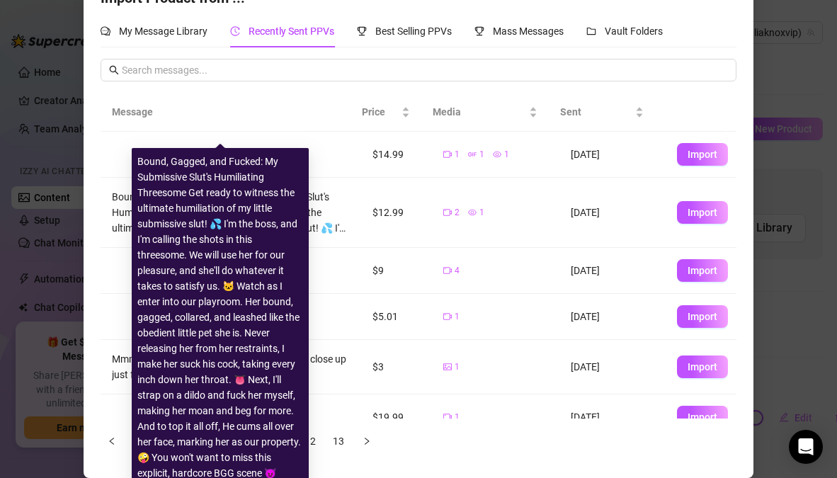
click at [312, 217] on div "Bound, Gagged, and Fucked: My Submissive Slut's Humiliating Threesome Get ready…" at bounding box center [231, 212] width 238 height 47
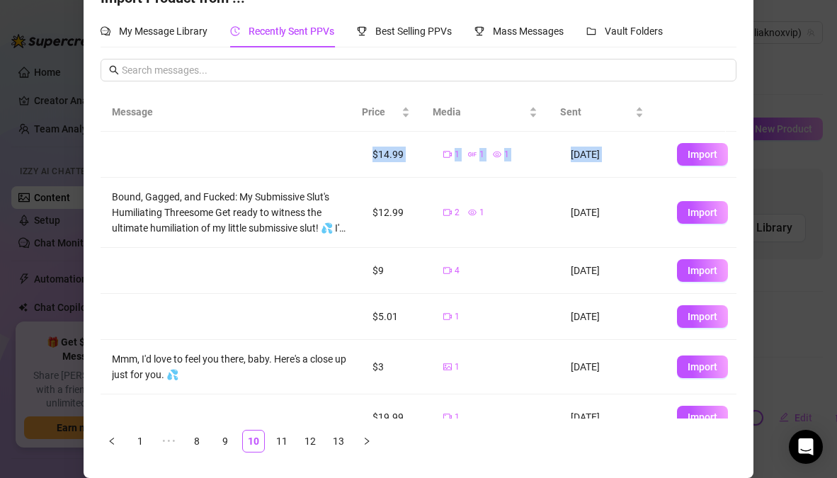
drag, startPoint x: 107, startPoint y: 196, endPoint x: 83, endPoint y: 204, distance: 25.3
click at [84, 204] on div "Import Product from ... My Message Library Recently Sent PPVs Best Selling PPVs…" at bounding box center [419, 225] width 670 height 505
drag, startPoint x: 138, startPoint y: 164, endPoint x: 287, endPoint y: 394, distance: 274.3
click at [287, 394] on body "Home Creator Analytics Team Analytics Izzy AI Chatter Content Setup Chat Monito…" at bounding box center [418, 239] width 837 height 478
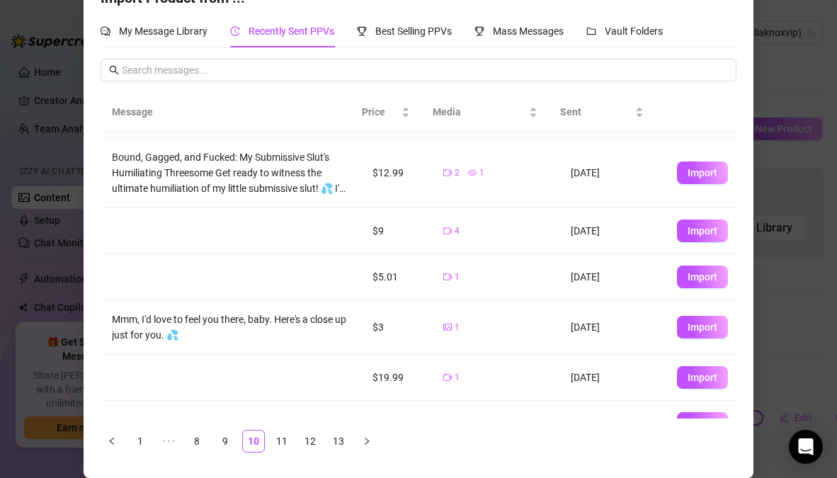
scroll to position [47, 0]
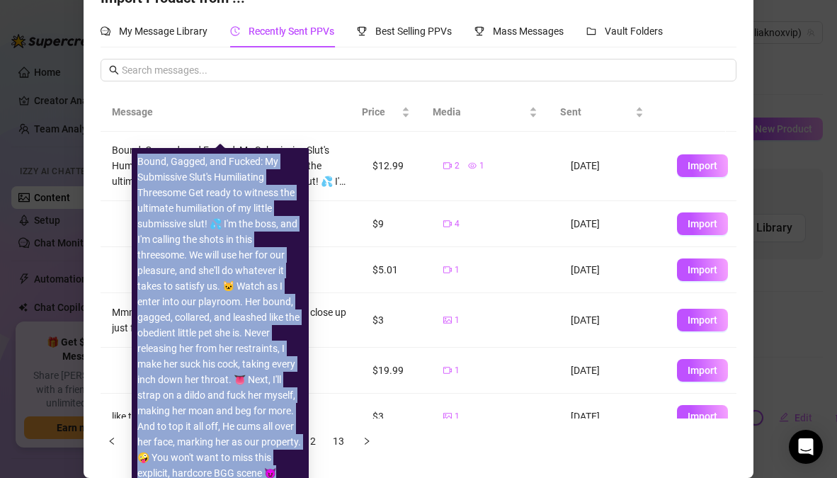
drag, startPoint x: 138, startPoint y: 166, endPoint x: 275, endPoint y: 476, distance: 338.9
click at [275, 476] on div "Bound, Gagged, and Fucked: My Submissive Slut's Humiliating Threesome Get ready…" at bounding box center [220, 317] width 166 height 327
copy div "Bound, Gagged, and Fucked: My Submissive Slut's Humiliating Threesome Get ready…"
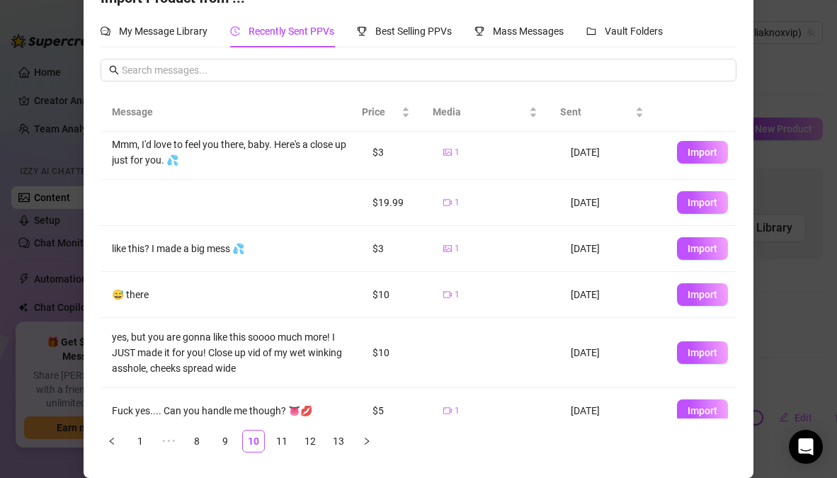
scroll to position [230, 0]
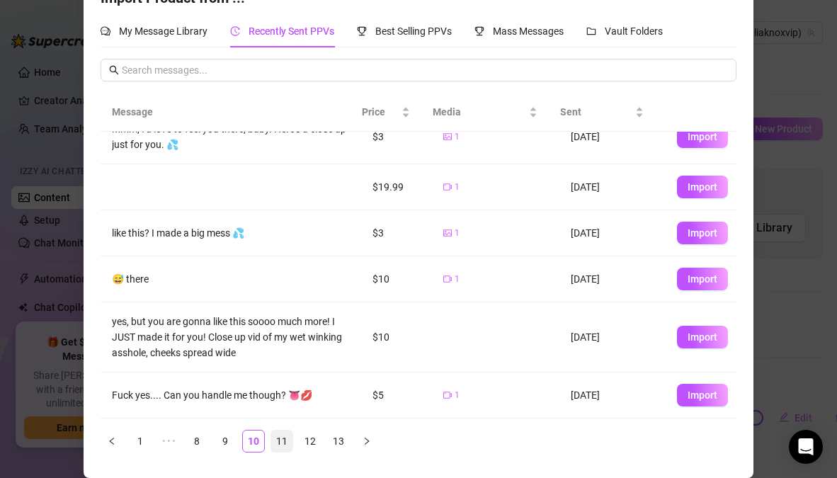
click at [275, 441] on link "11" at bounding box center [281, 440] width 21 height 21
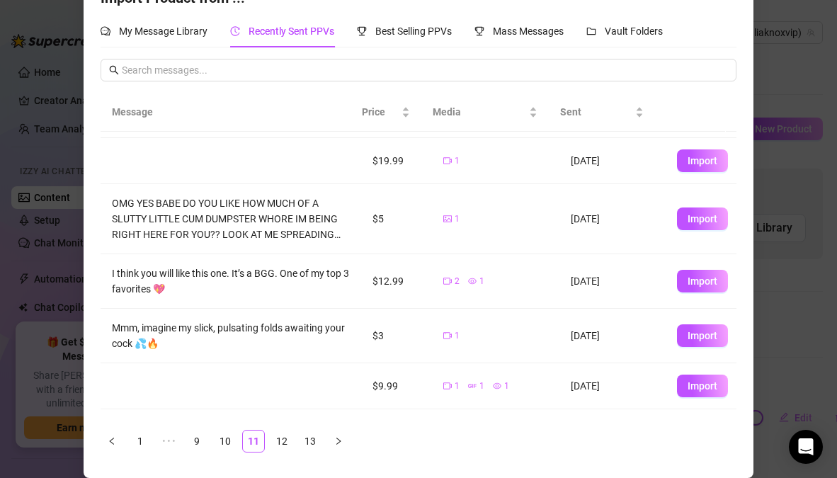
scroll to position [256, 0]
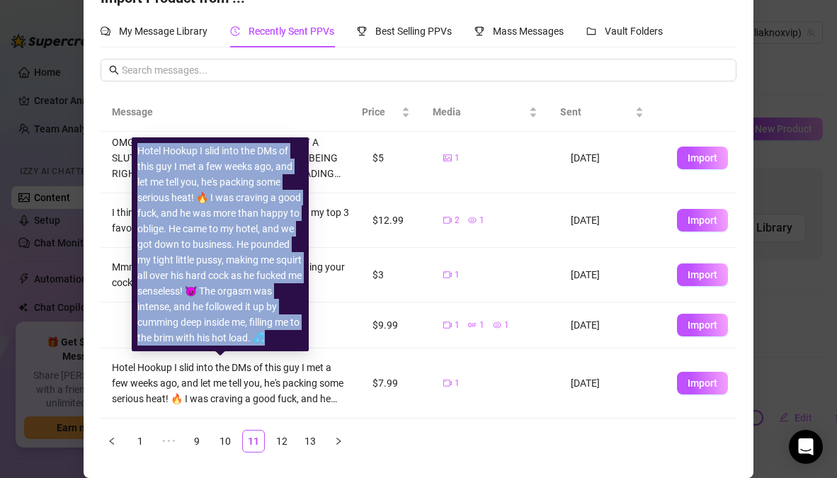
drag, startPoint x: 137, startPoint y: 154, endPoint x: 282, endPoint y: 336, distance: 233.3
click at [282, 336] on div "Hotel Hookup I slid into the DMs of this guy I met a few weeks ago, and let me …" at bounding box center [220, 244] width 166 height 202
copy div "Hotel Hookup I slid into the DMs of this guy I met a few weeks ago, and let me …"
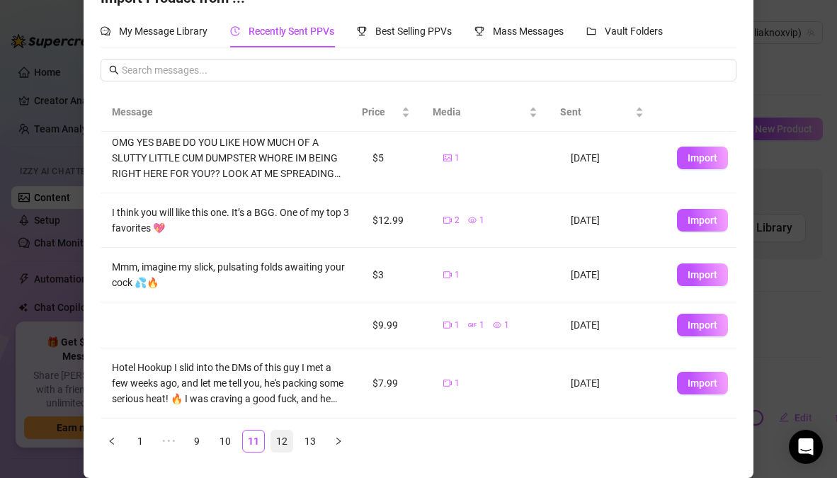
click at [275, 442] on link "12" at bounding box center [281, 440] width 21 height 21
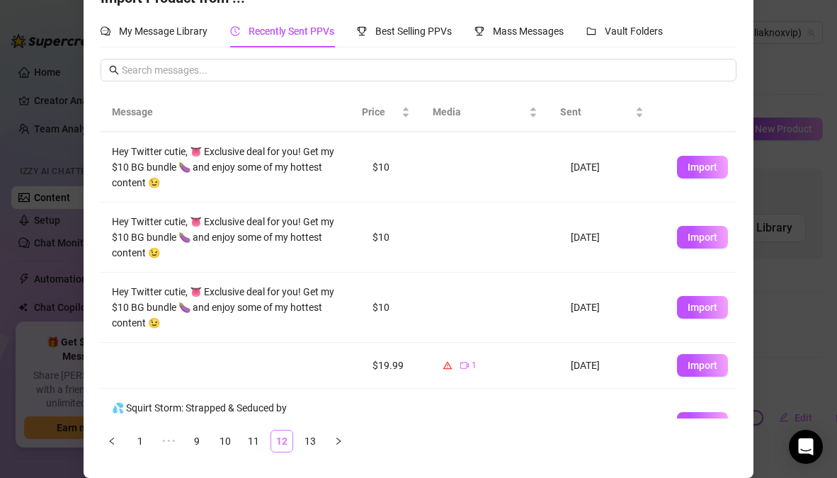
scroll to position [0, 0]
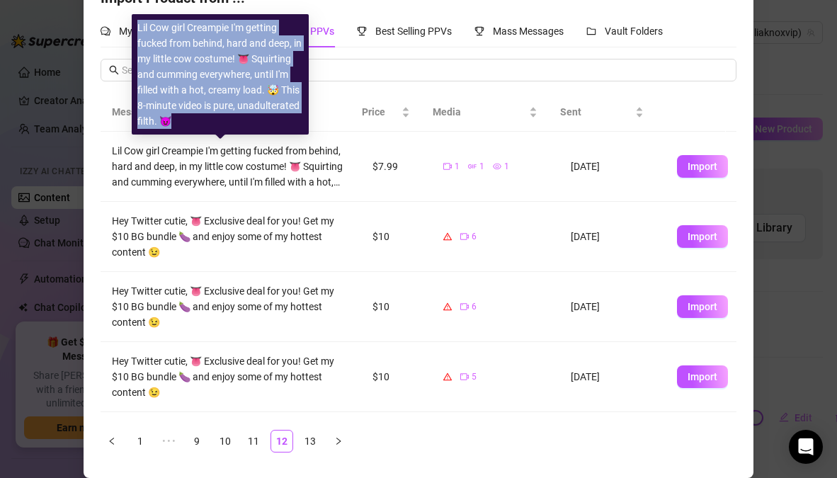
drag, startPoint x: 139, startPoint y: 29, endPoint x: 188, endPoint y: 124, distance: 106.7
click at [188, 124] on div "Lil Cow girl Creampie I'm getting fucked from behind, hard and deep, in my litt…" at bounding box center [220, 74] width 166 height 109
copy div "Lil Cow girl Creampie I'm getting fucked from behind, hard and deep, in my litt…"
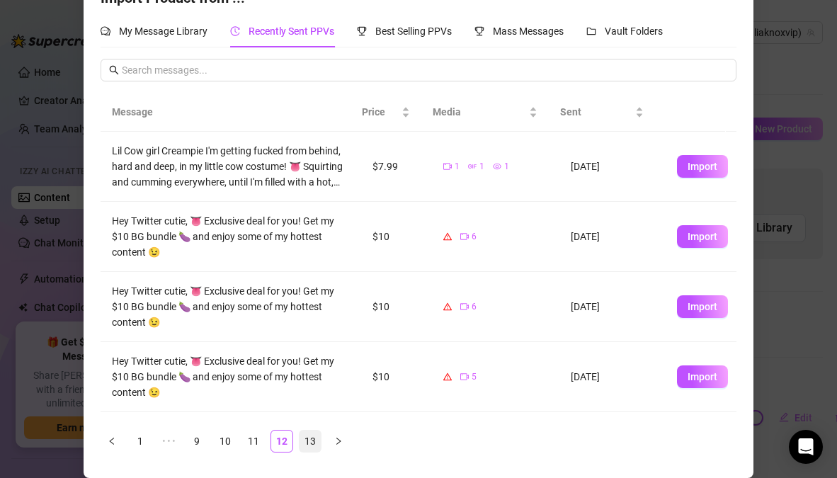
click at [302, 441] on link "13" at bounding box center [309, 440] width 21 height 21
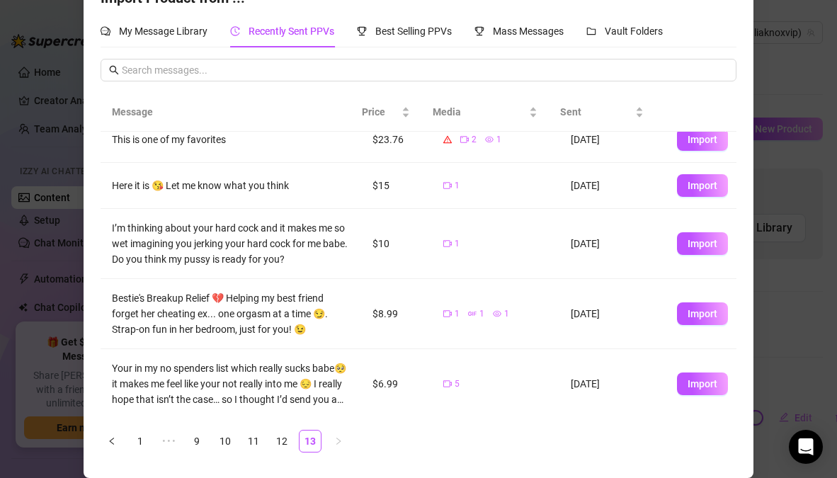
scroll to position [232, 0]
click at [510, 35] on span "Mass Messages" at bounding box center [528, 30] width 71 height 11
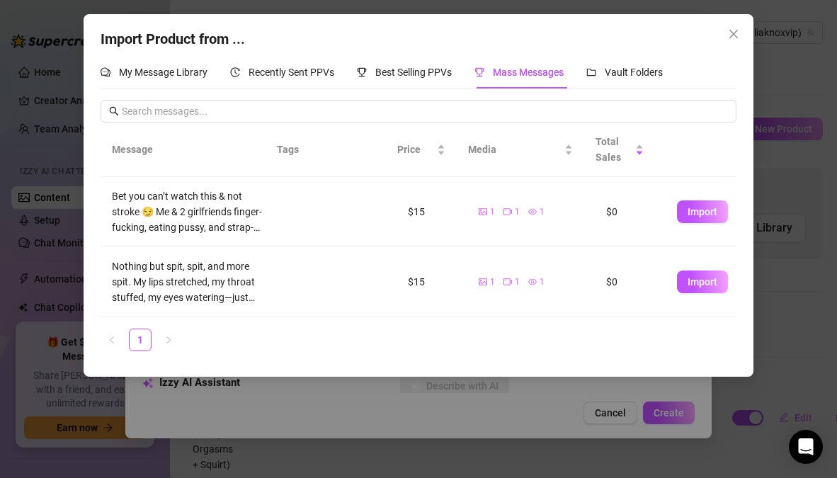
scroll to position [0, 0]
click at [644, 70] on span "Vault Folders" at bounding box center [634, 72] width 58 height 11
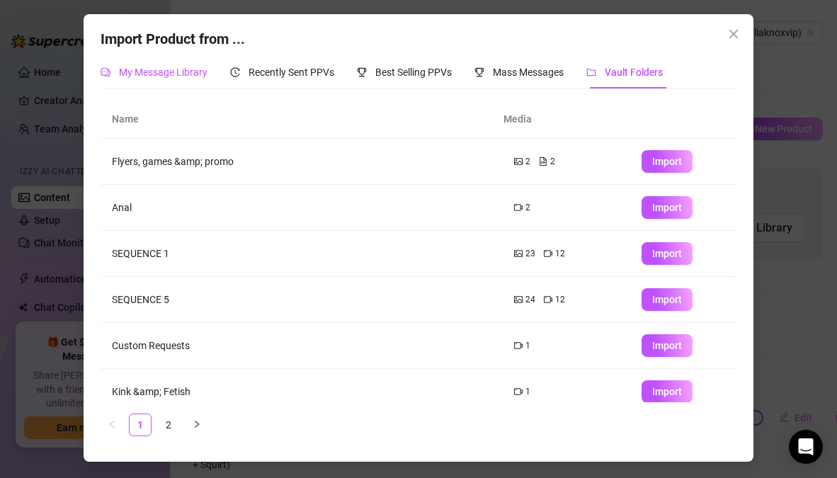
click at [135, 74] on span "My Message Library" at bounding box center [163, 72] width 88 height 11
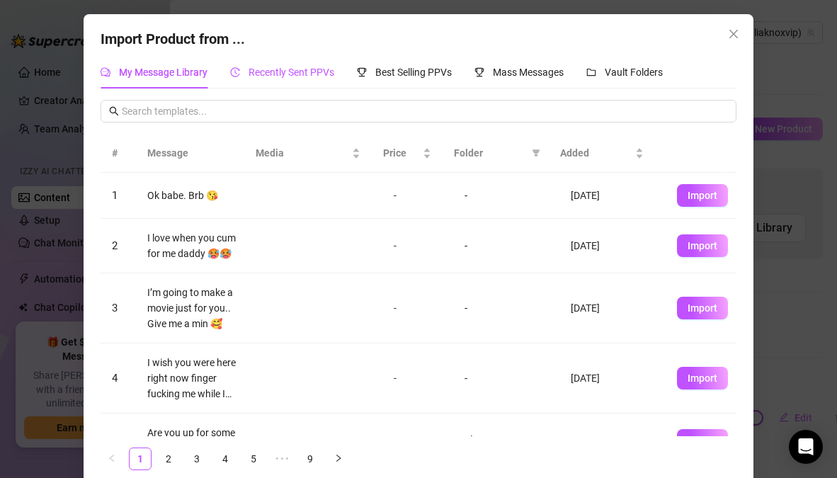
click at [273, 69] on span "Recently Sent PPVs" at bounding box center [291, 72] width 86 height 11
